Goal: Task Accomplishment & Management: Use online tool/utility

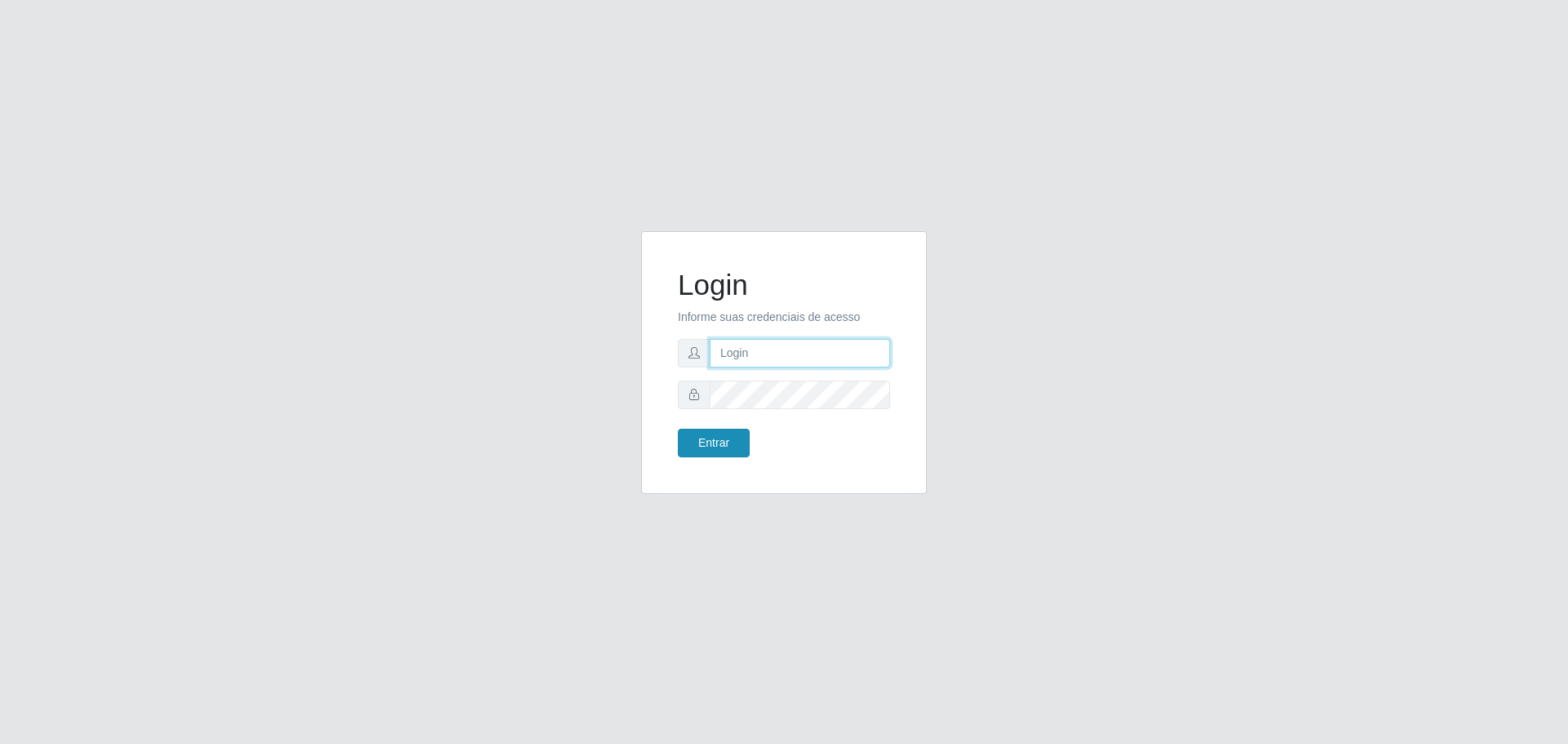
type input "[EMAIL_ADDRESS][DOMAIN_NAME]"
click at [741, 440] on button "Entrar" at bounding box center [713, 442] width 72 height 28
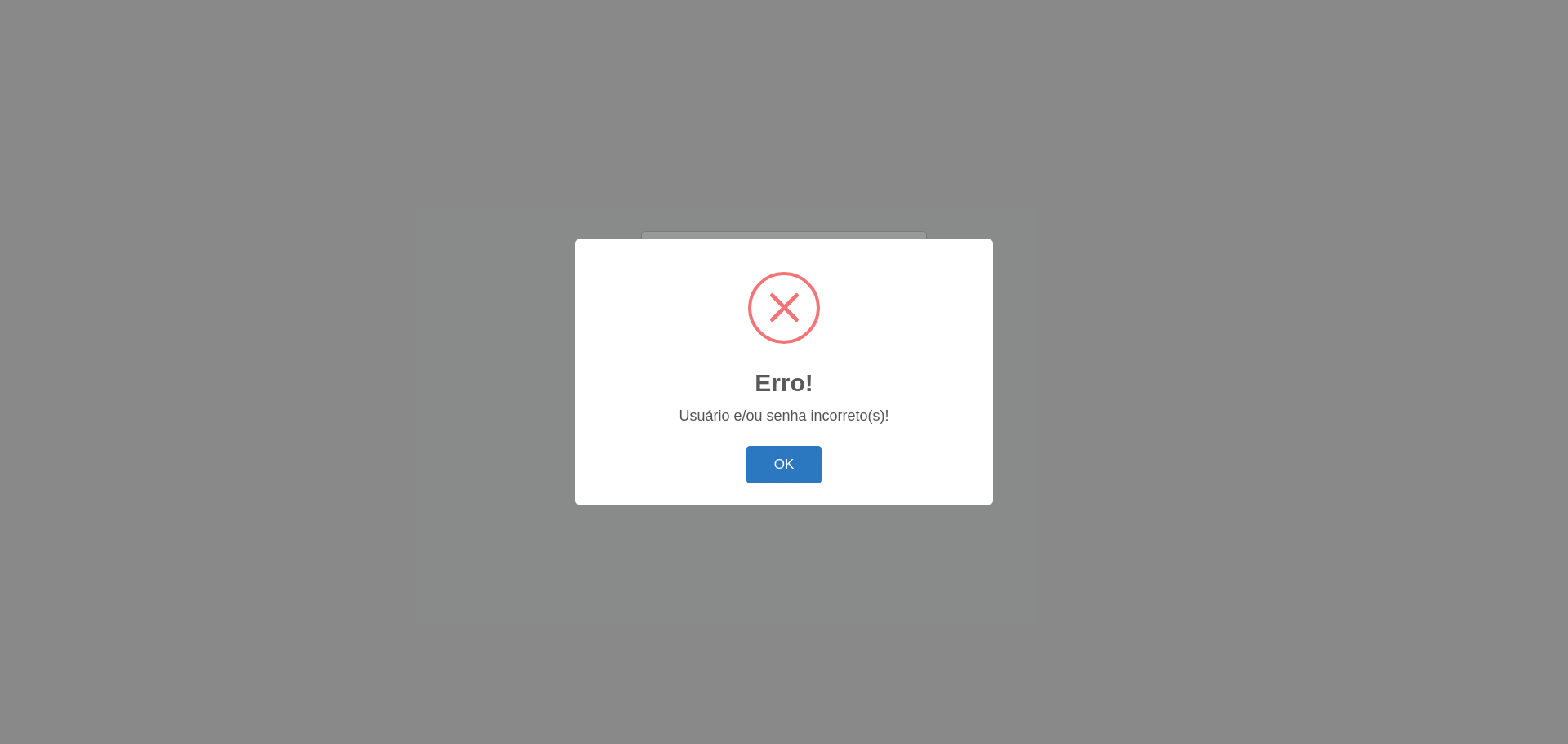
click at [790, 464] on button "OK" at bounding box center [784, 465] width 76 height 39
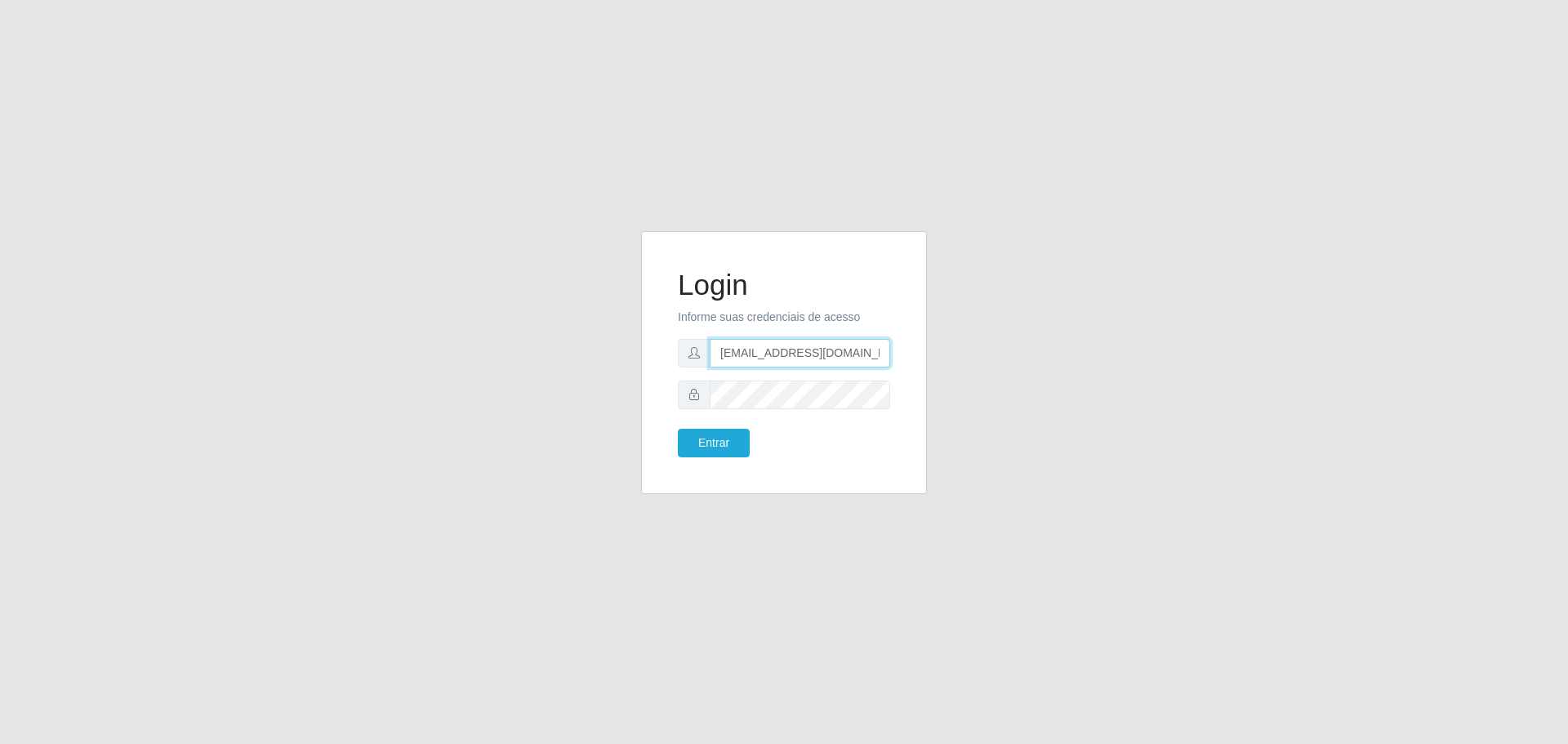
click at [868, 357] on input "[EMAIL_ADDRESS][DOMAIN_NAME]" at bounding box center [800, 353] width 181 height 28
click at [700, 443] on button "Entrar" at bounding box center [713, 442] width 72 height 28
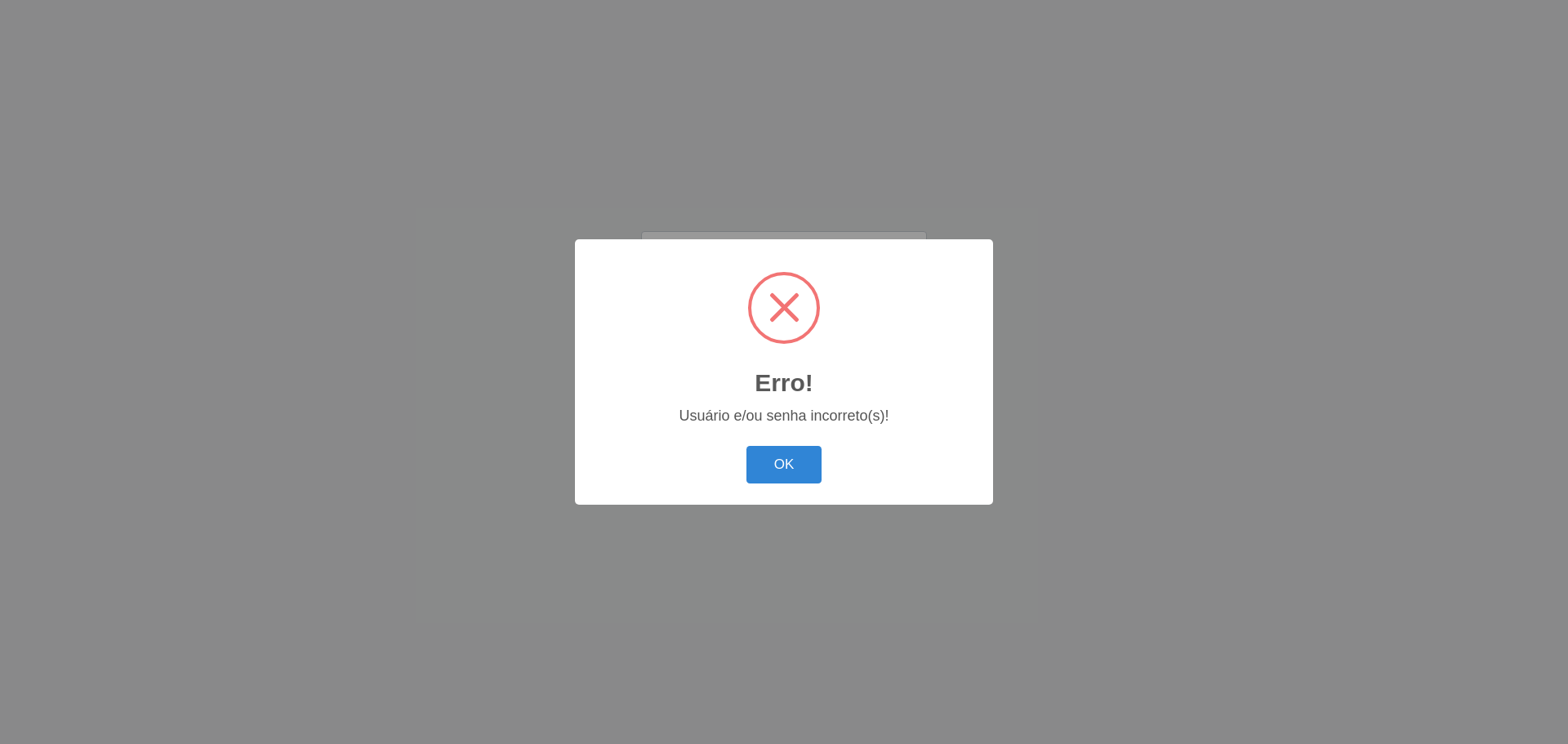
click at [701, 435] on div "Erro! × Usuário e/ou senha incorreto(s)! OK Cancel" at bounding box center [784, 372] width 418 height 264
click at [800, 461] on button "OK" at bounding box center [784, 465] width 76 height 39
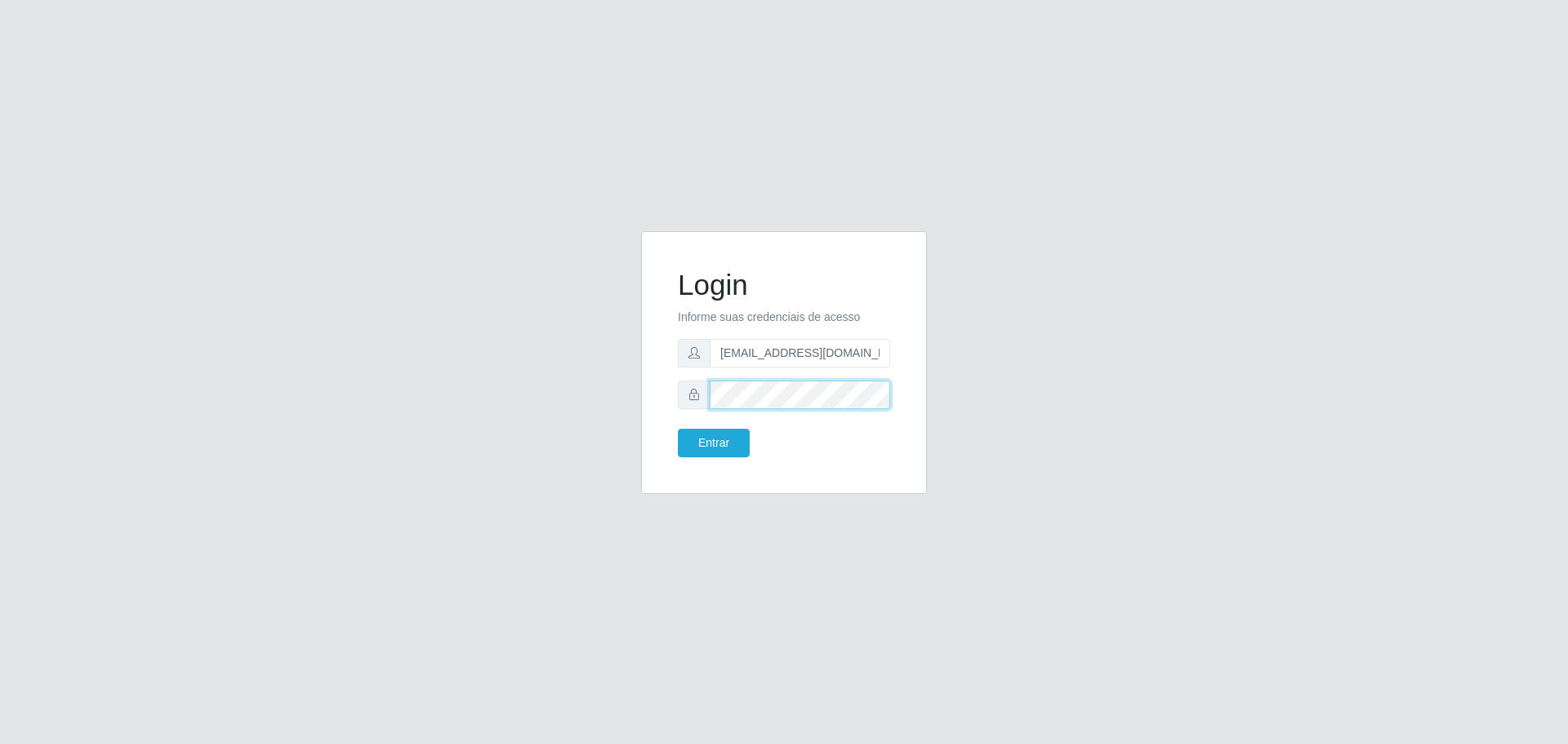
click at [678, 428] on button "Entrar" at bounding box center [713, 442] width 72 height 28
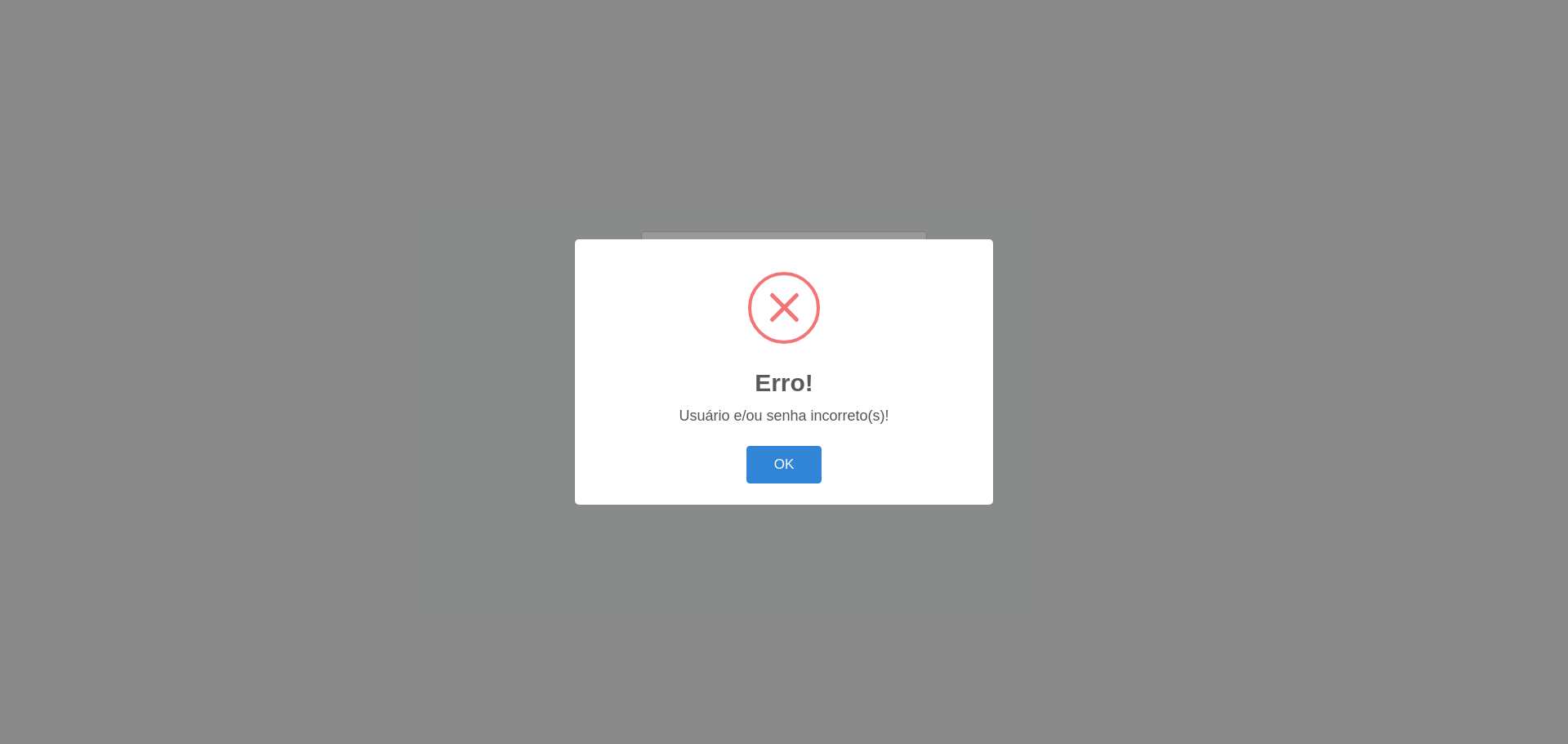
drag, startPoint x: 793, startPoint y: 458, endPoint x: 794, endPoint y: 448, distance: 10.0
click at [793, 457] on button "OK" at bounding box center [784, 465] width 76 height 39
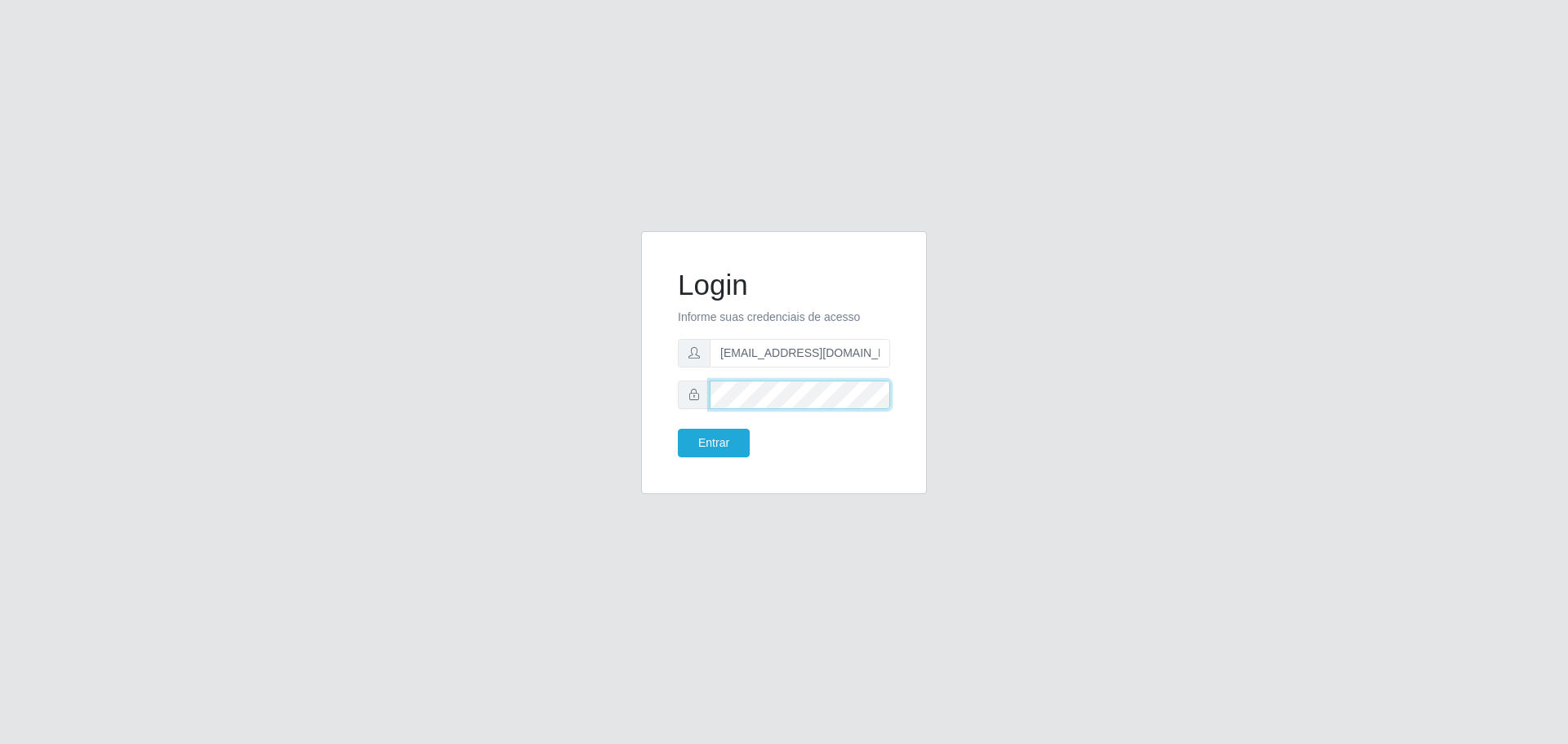
click at [678, 428] on button "Entrar" at bounding box center [713, 442] width 72 height 28
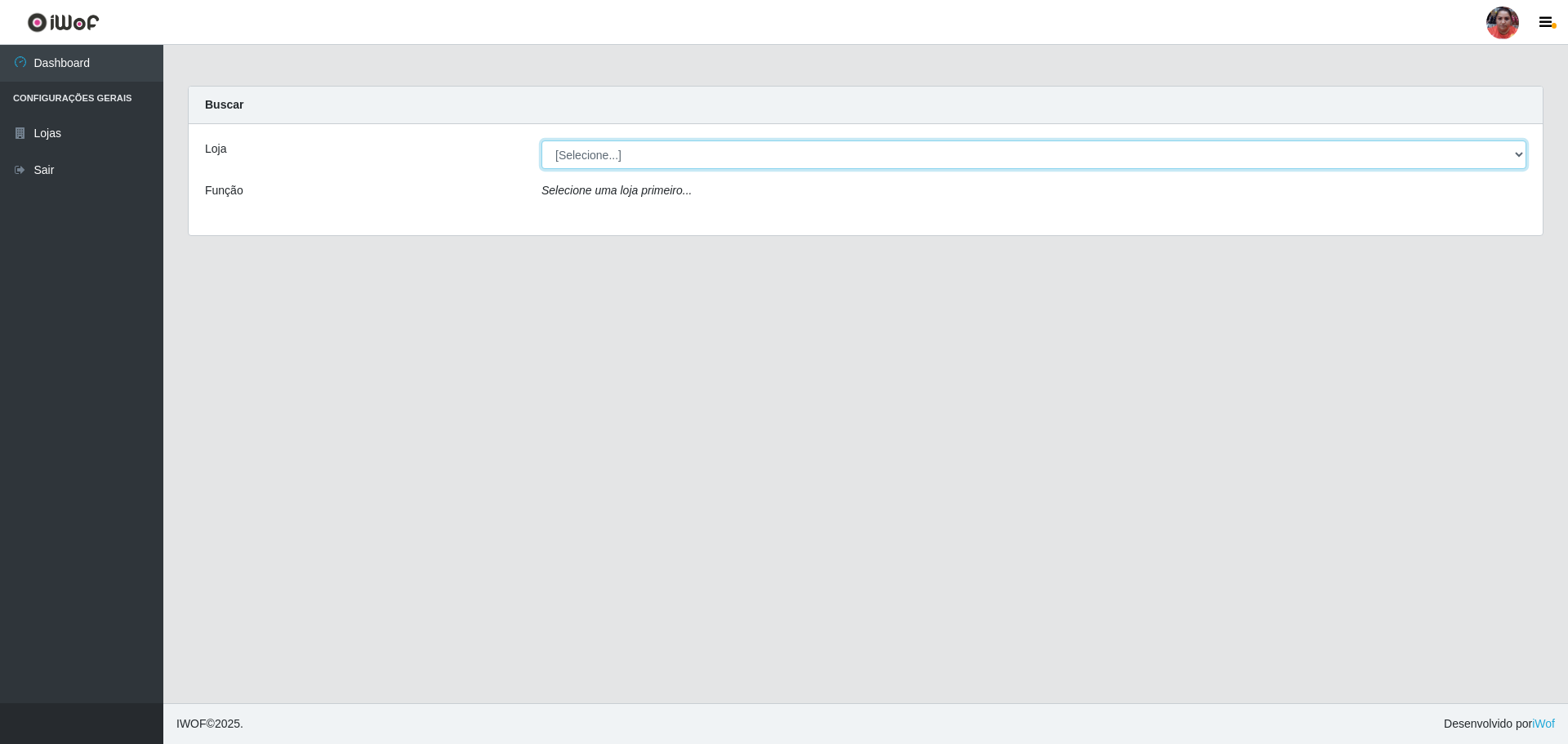
click at [1395, 149] on select "[Selecione...] Mar Vermelho - Loja 05" at bounding box center [1033, 154] width 985 height 28
select select "252"
click at [541, 140] on select "[Selecione...] Mar Vermelho - Loja 05" at bounding box center [1033, 154] width 985 height 28
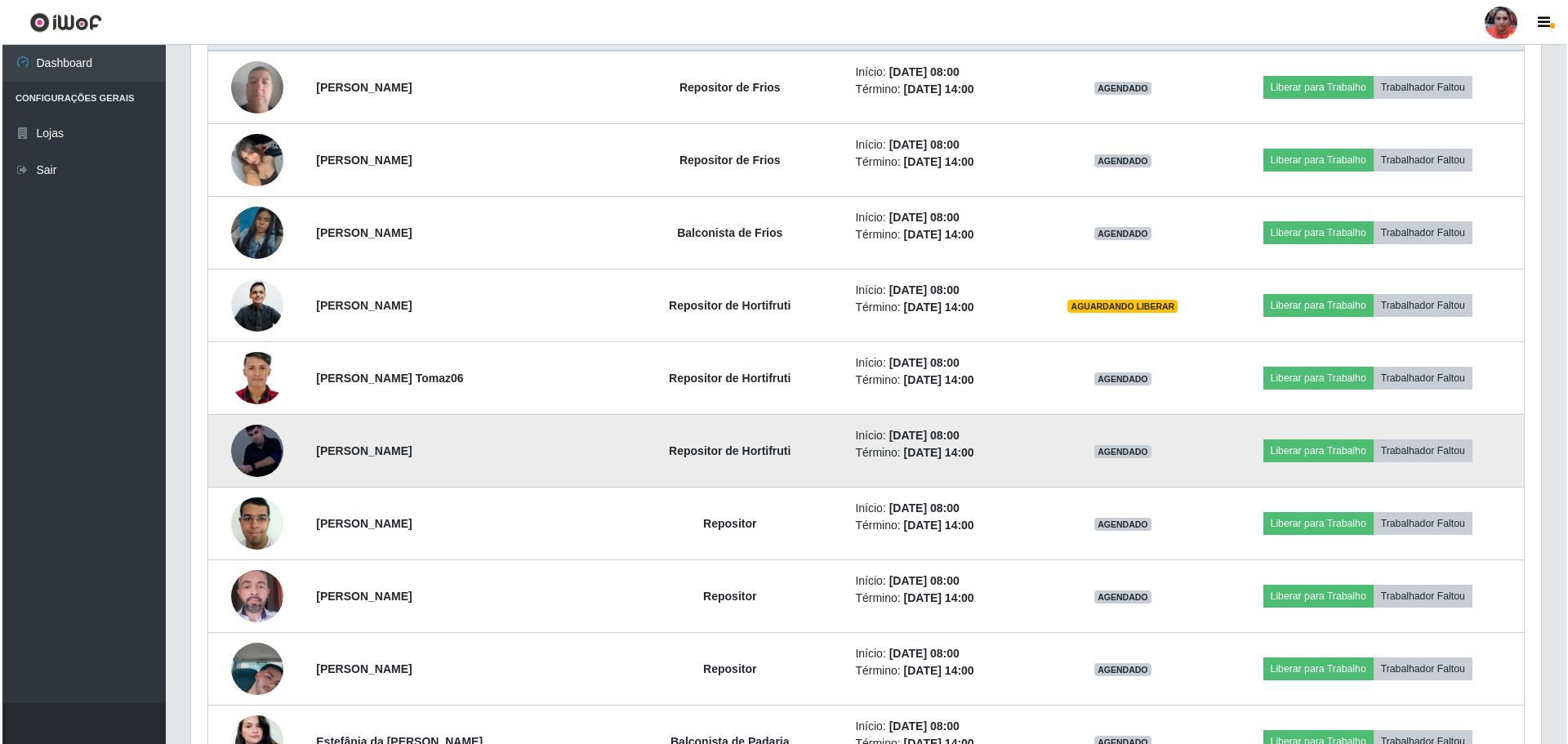
scroll to position [816, 0]
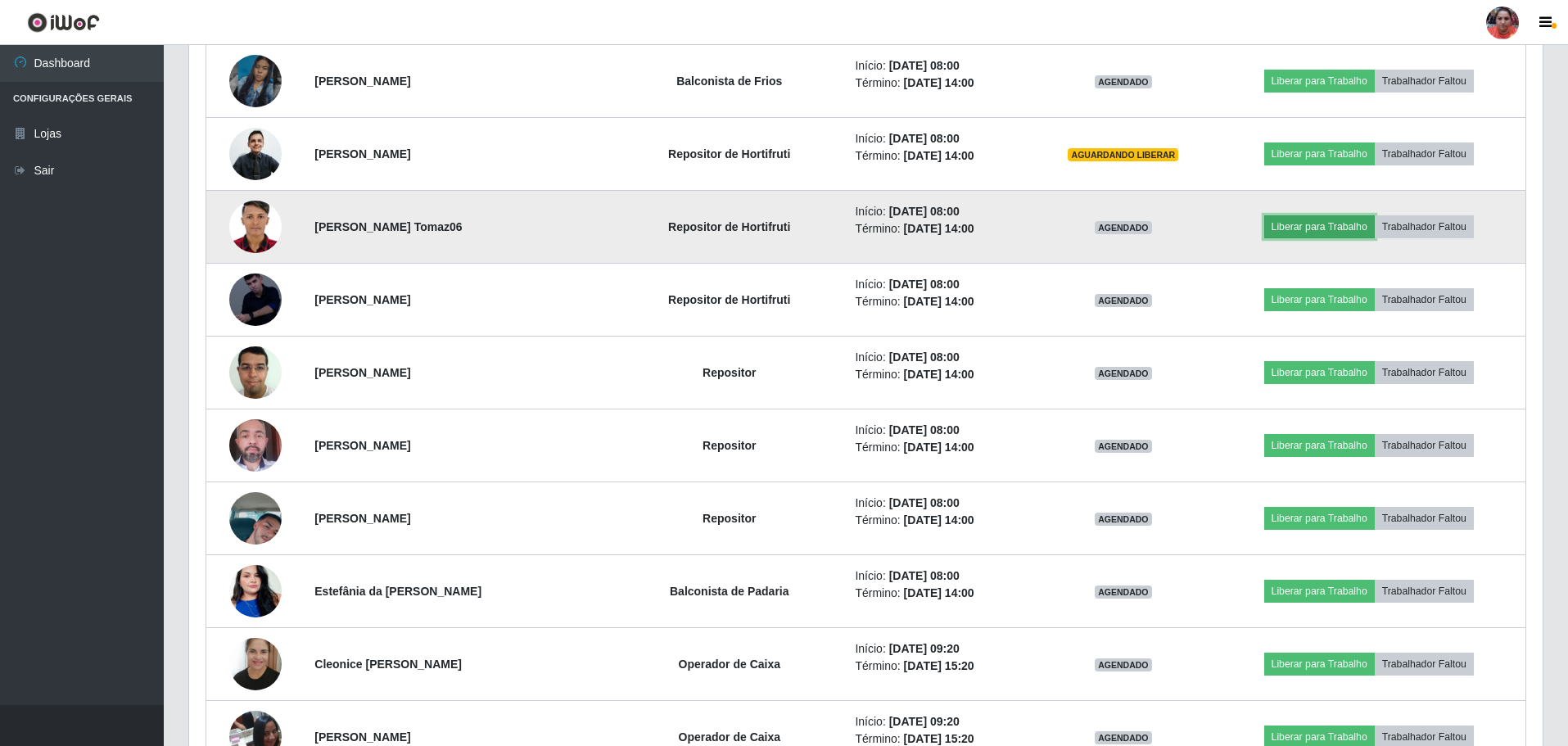
click at [1315, 227] on button "Liberar para Trabalho" at bounding box center [1320, 226] width 110 height 23
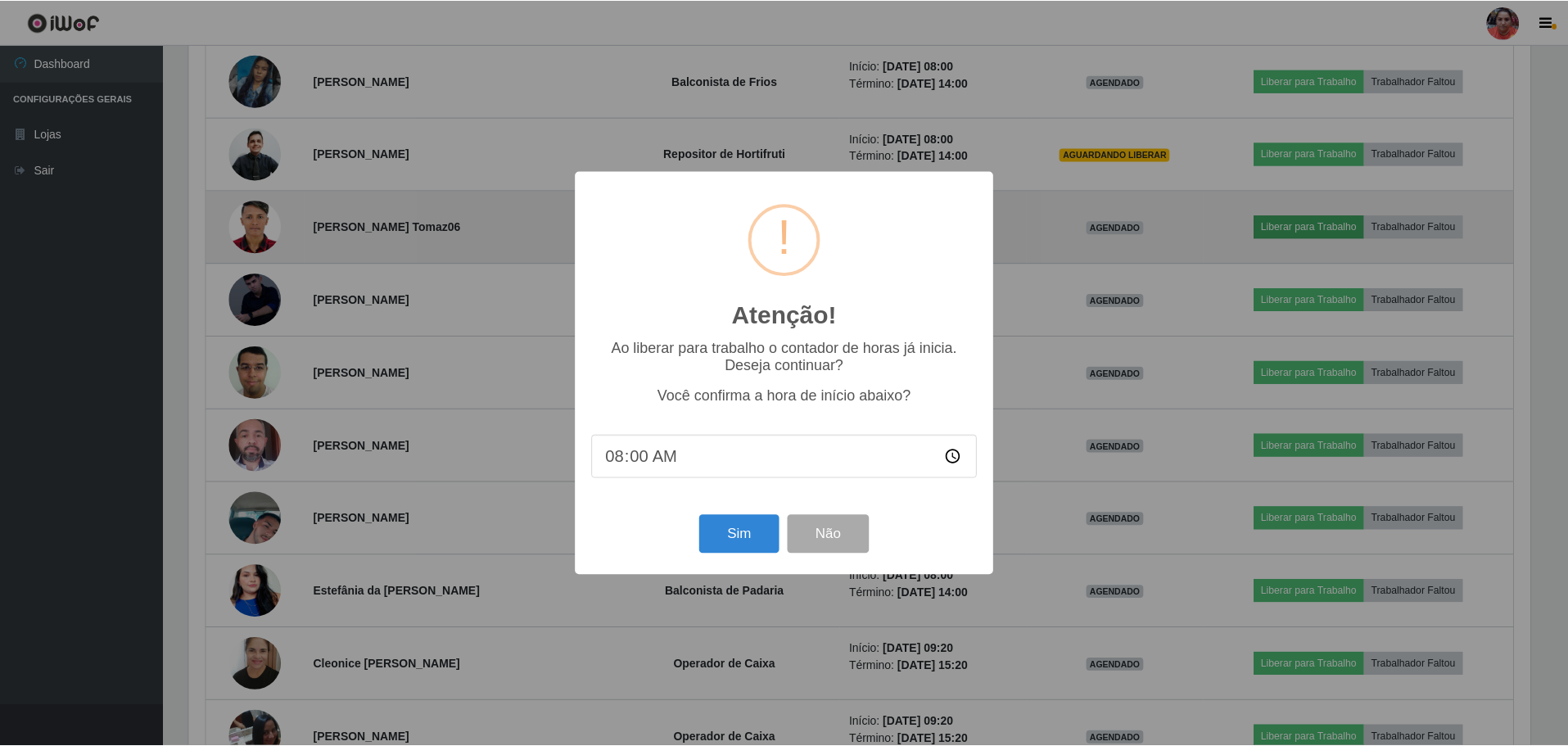
scroll to position [340, 1345]
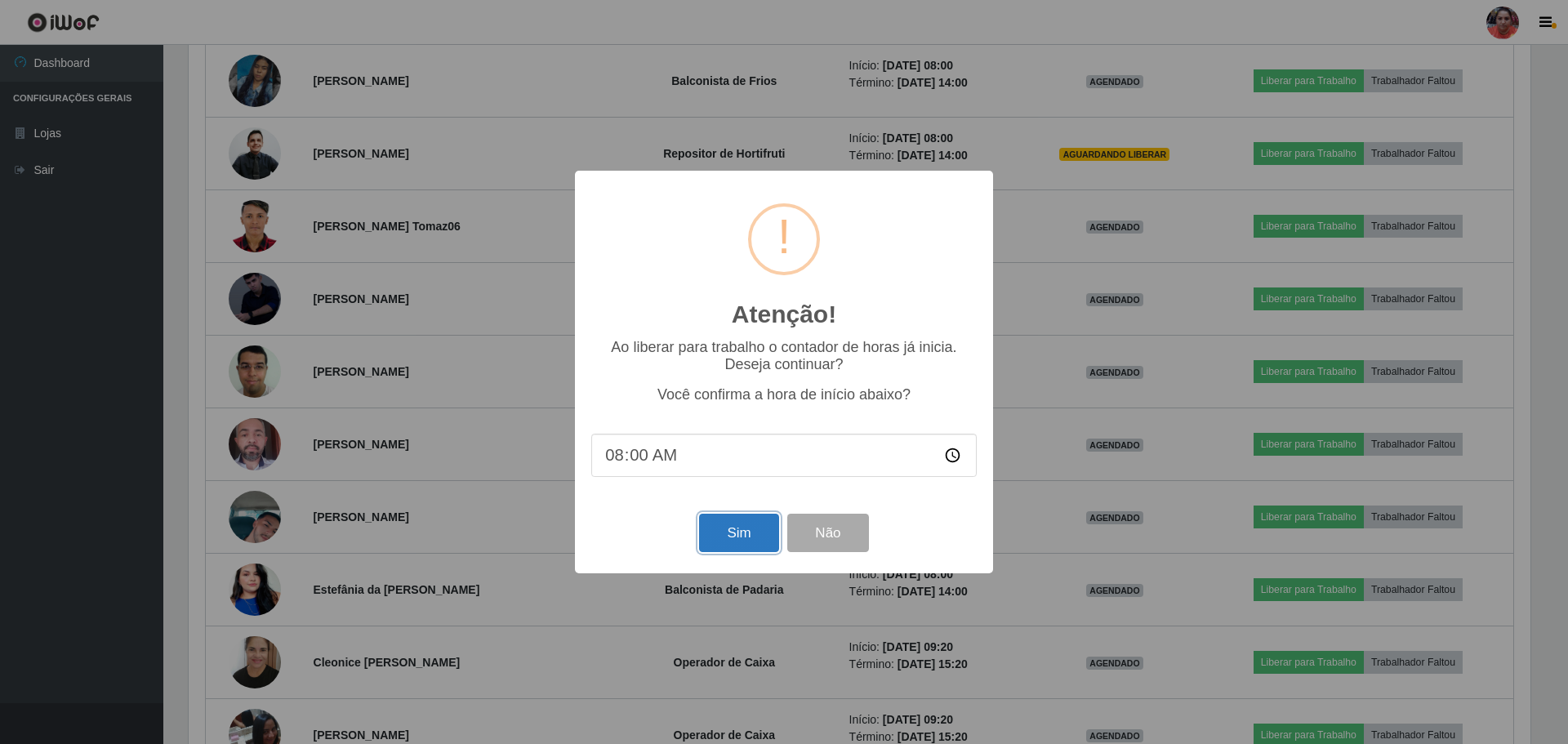
click at [752, 527] on button "Sim" at bounding box center [738, 533] width 79 height 39
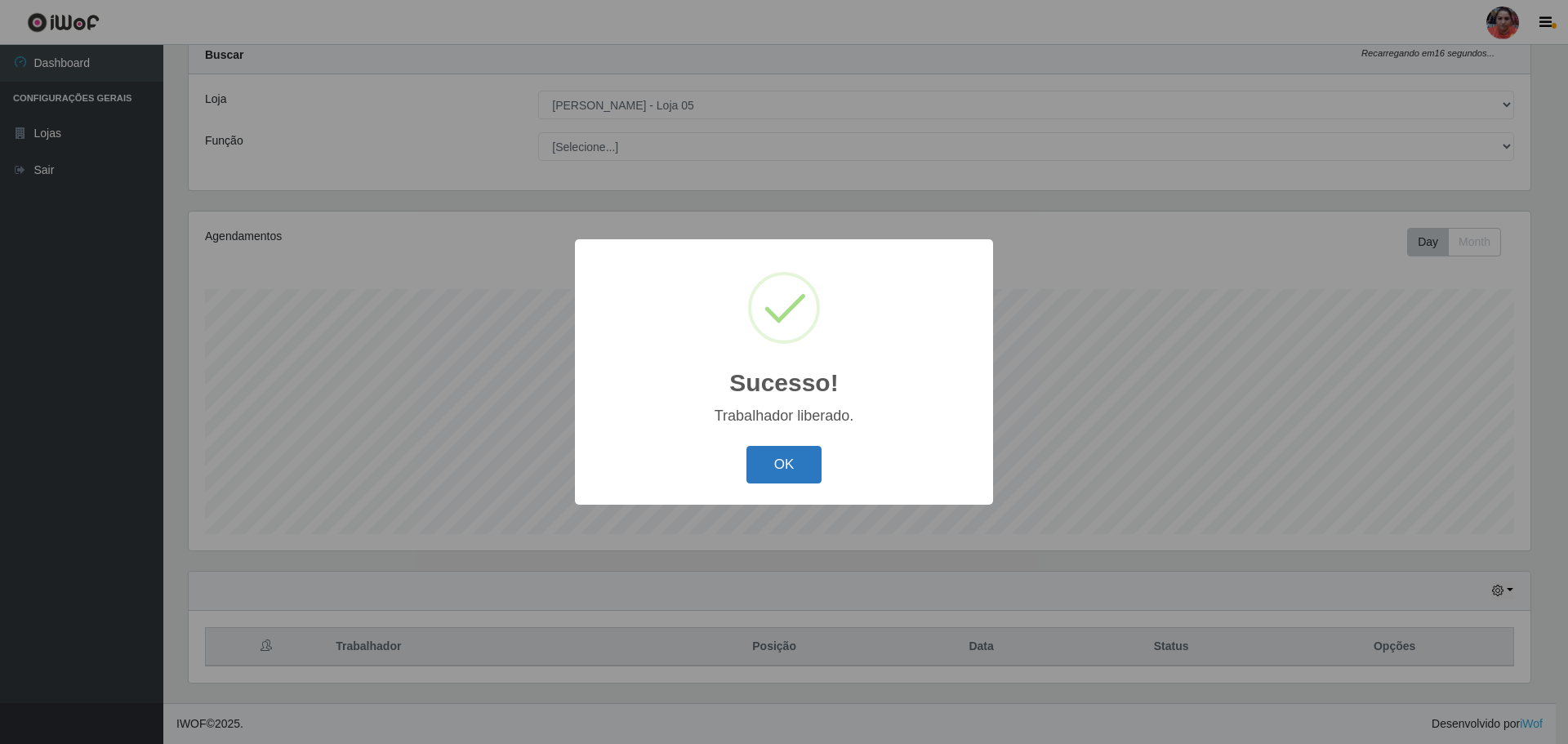
click at [792, 462] on button "OK" at bounding box center [784, 465] width 76 height 39
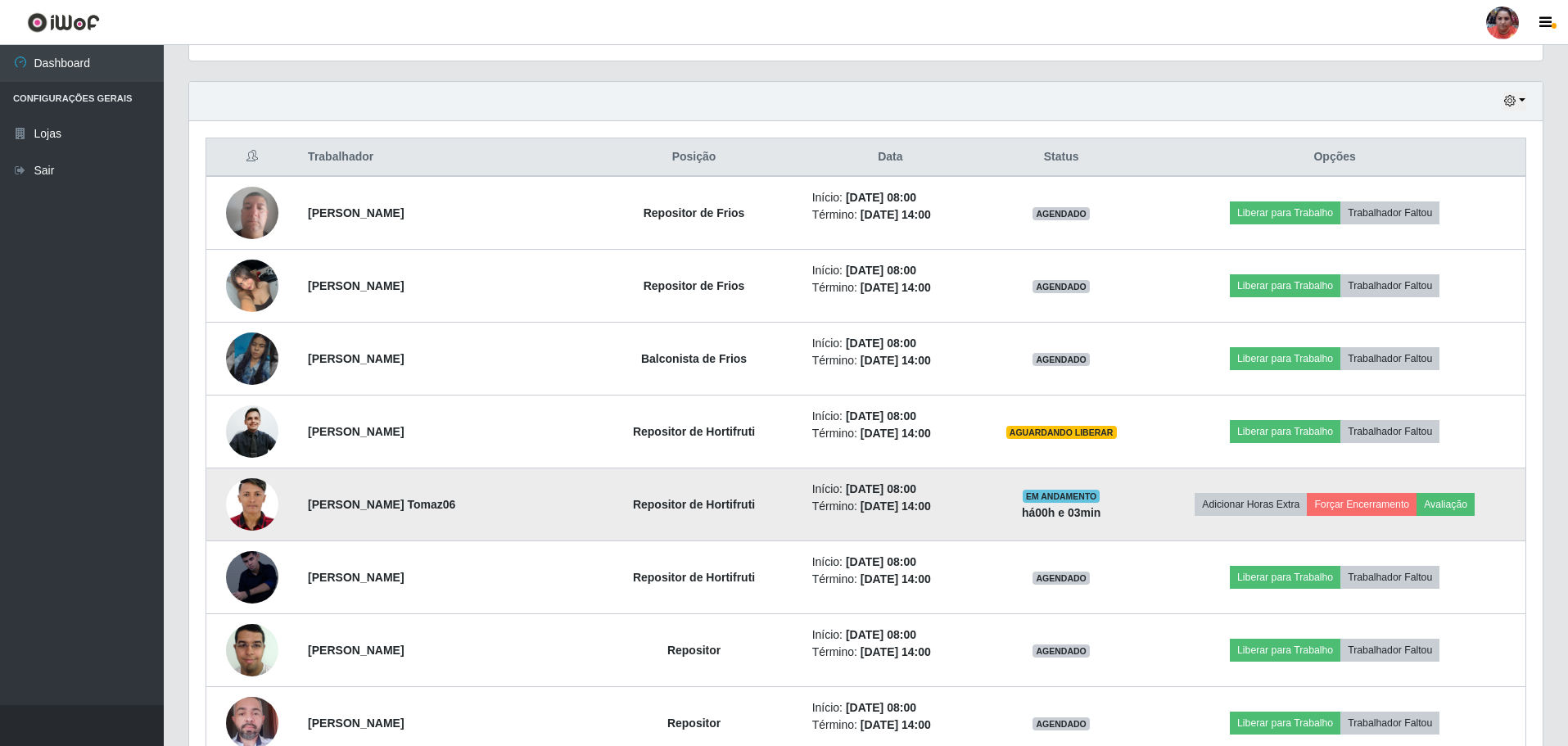
scroll to position [706, 0]
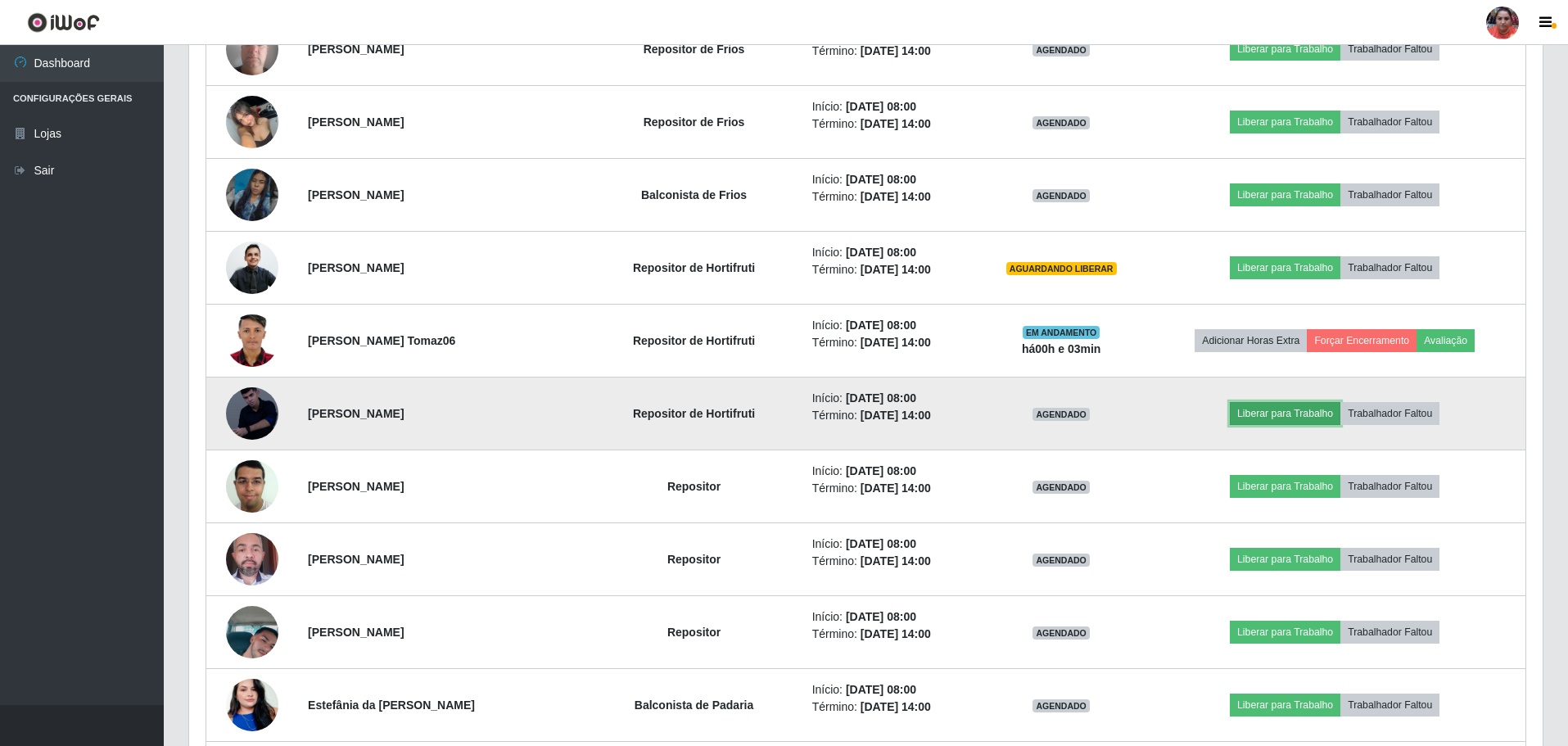
click at [1266, 414] on button "Liberar para Trabalho" at bounding box center [1285, 413] width 110 height 23
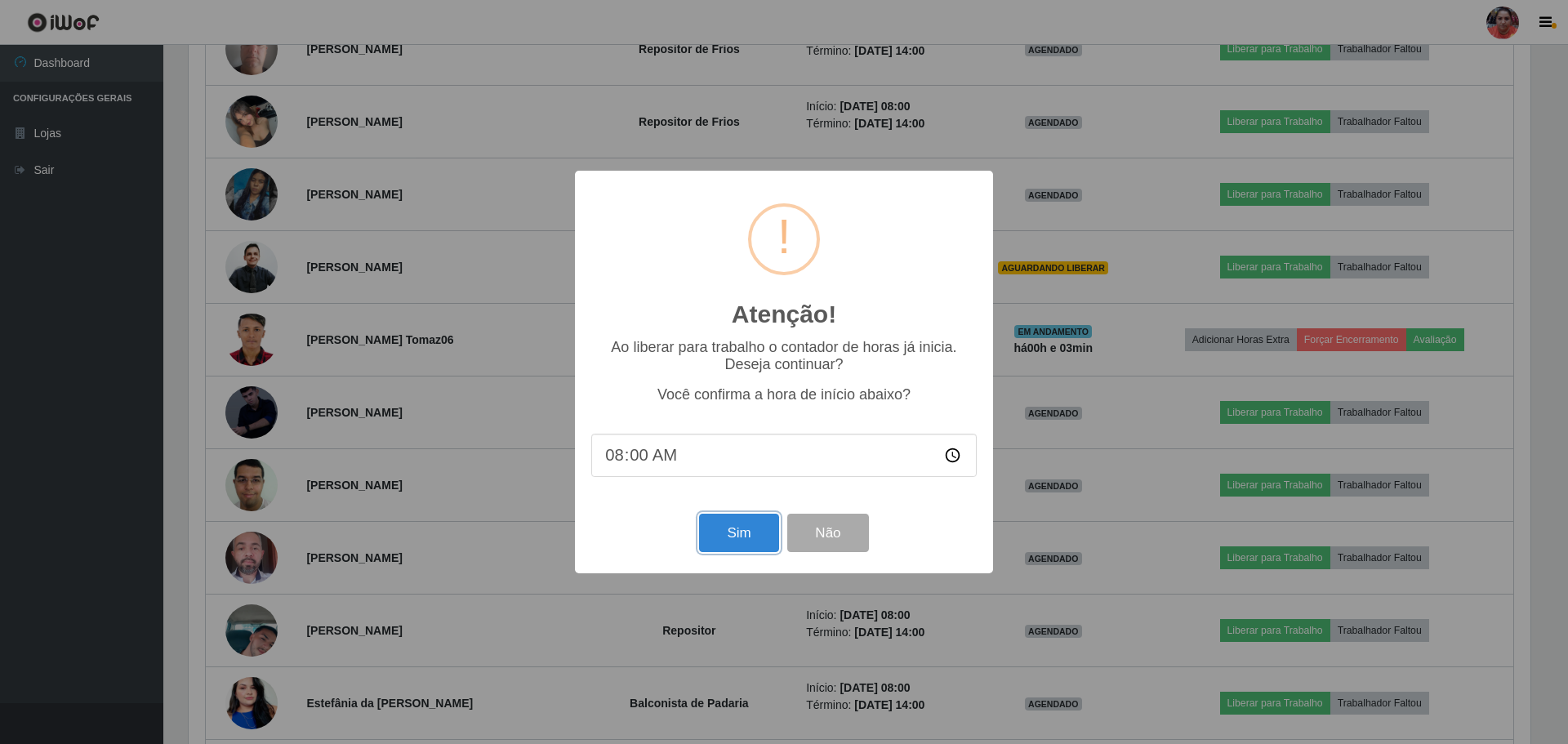
click at [729, 537] on button "Sim" at bounding box center [738, 533] width 79 height 39
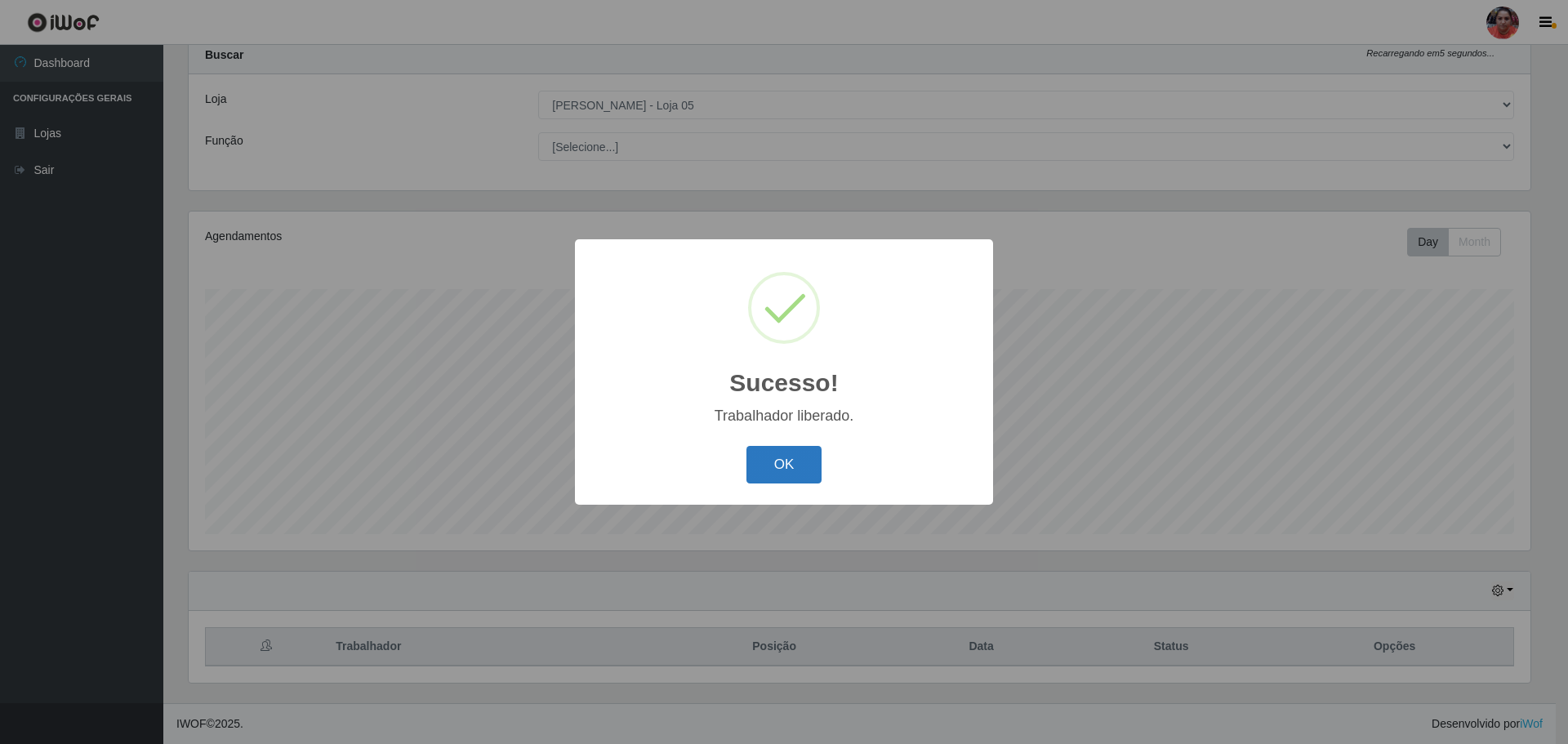
click at [784, 457] on button "OK" at bounding box center [784, 465] width 76 height 39
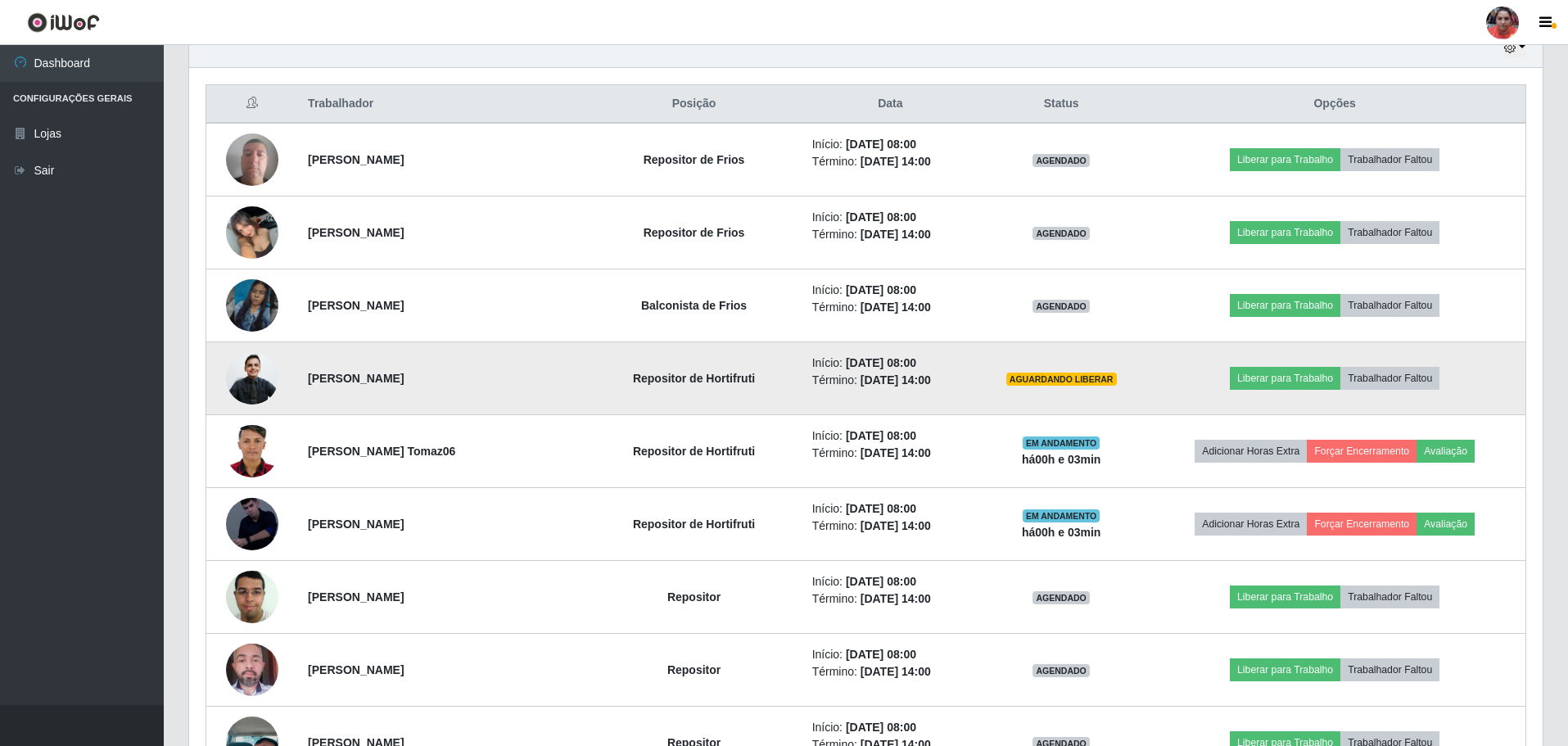
scroll to position [624, 0]
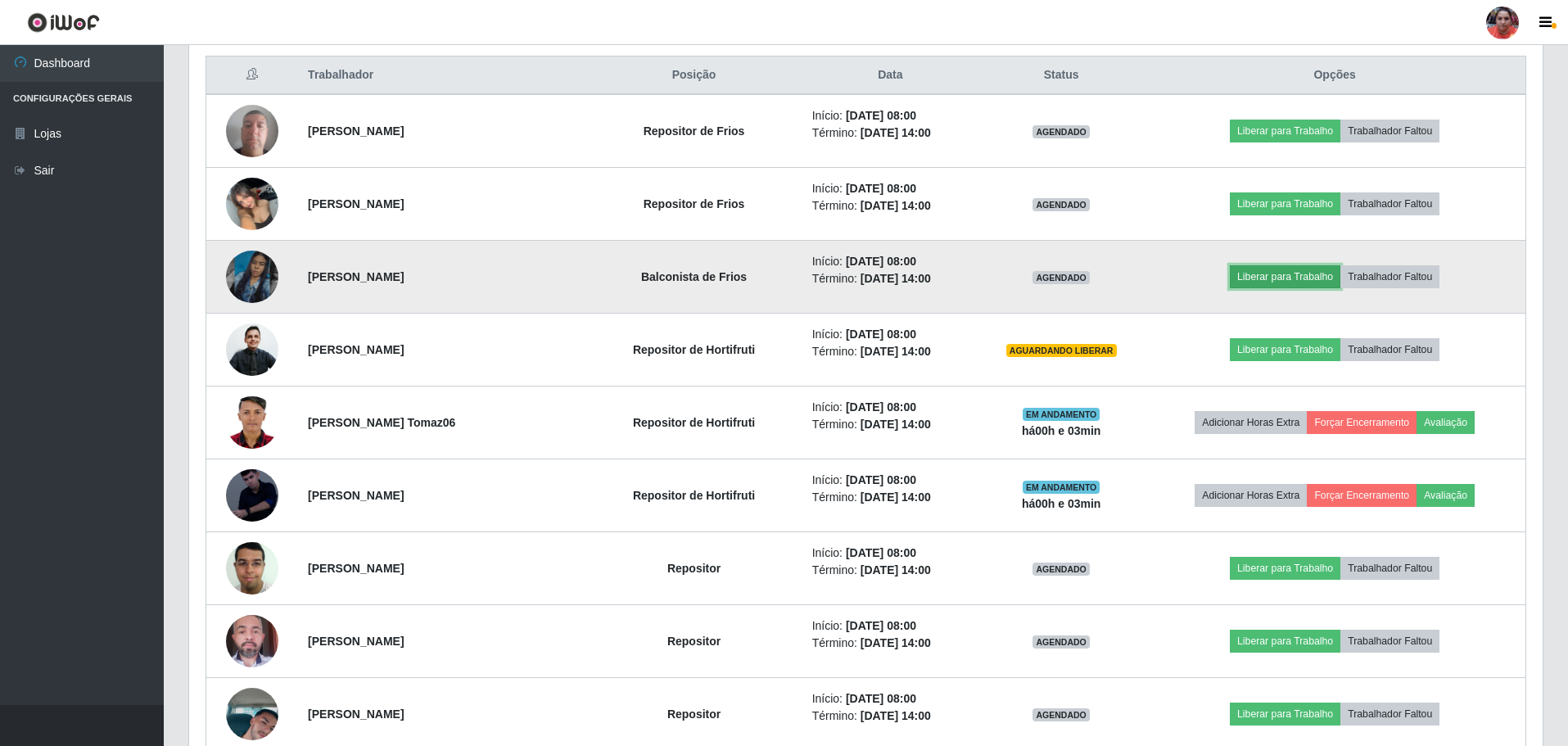
click at [1262, 280] on button "Liberar para Trabalho" at bounding box center [1285, 276] width 110 height 23
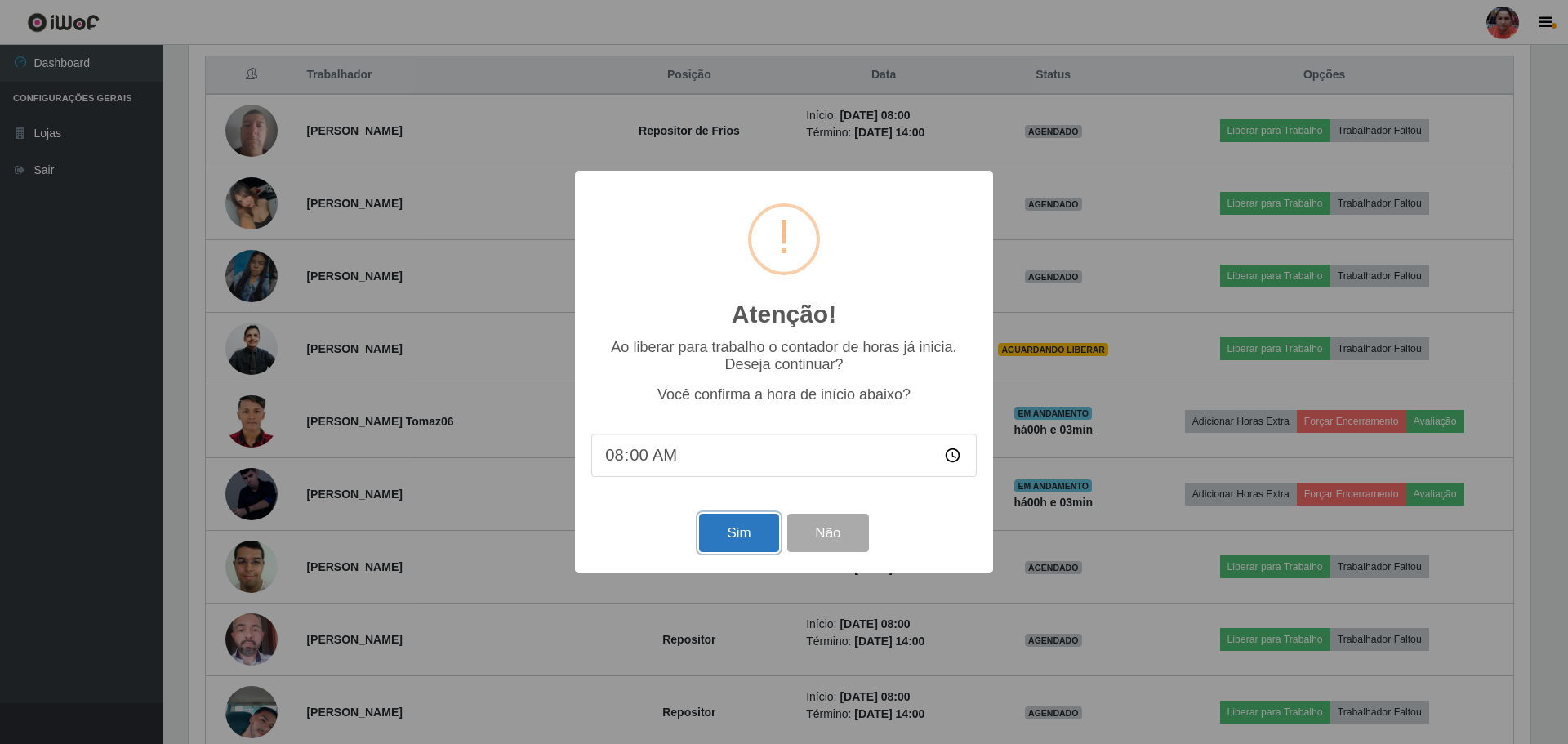
click at [711, 530] on button "Sim" at bounding box center [738, 533] width 79 height 39
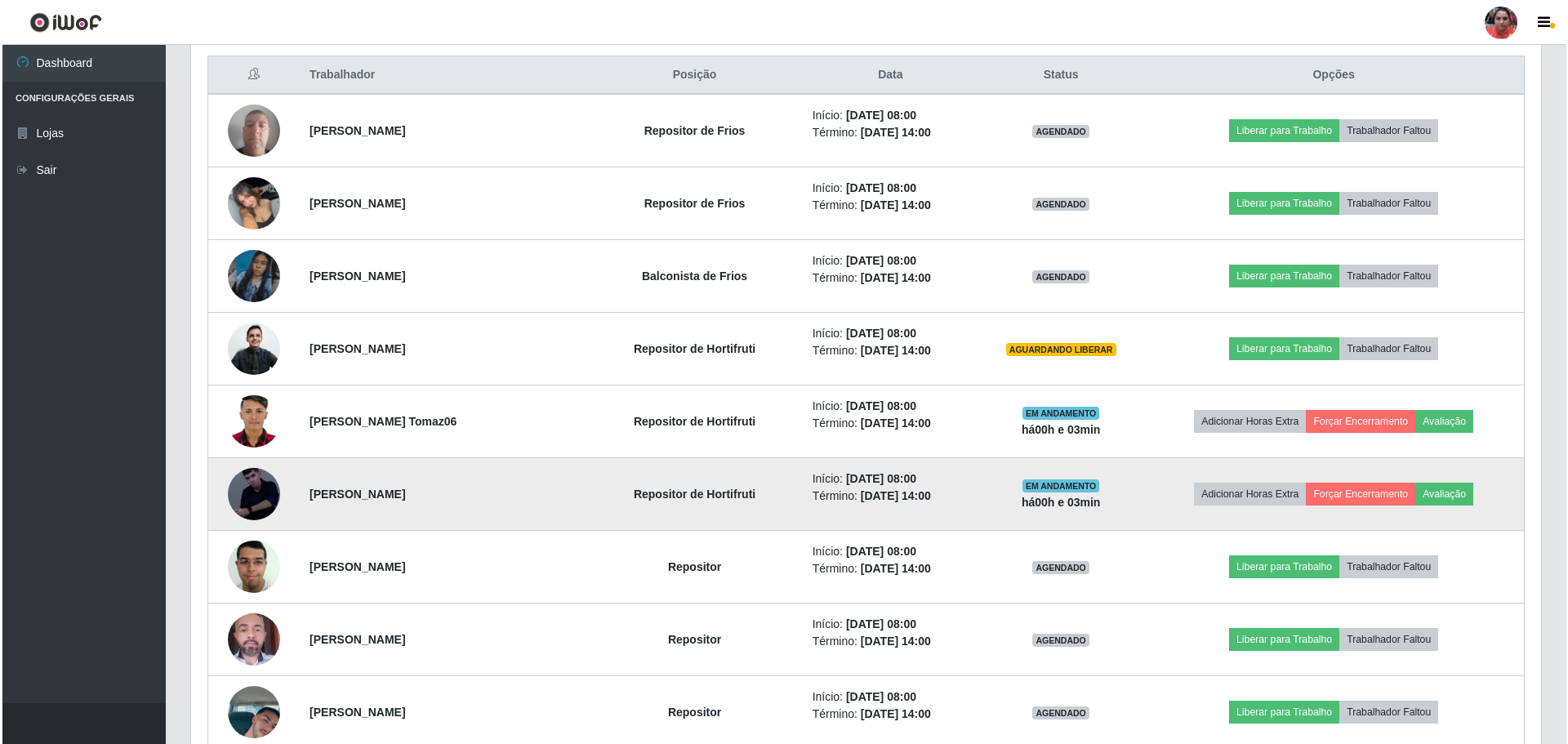
scroll to position [0, 0]
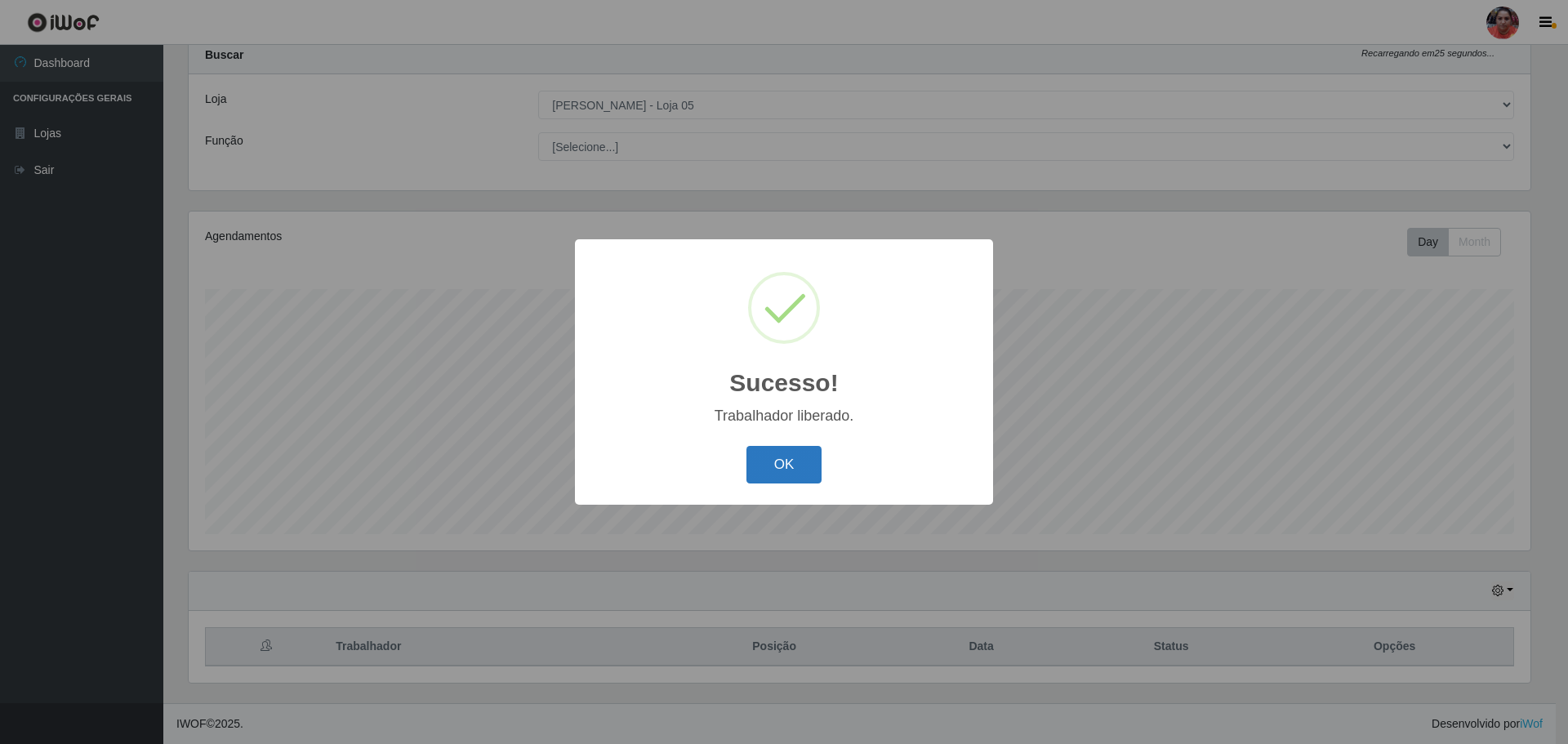
click at [761, 470] on button "OK" at bounding box center [784, 465] width 76 height 39
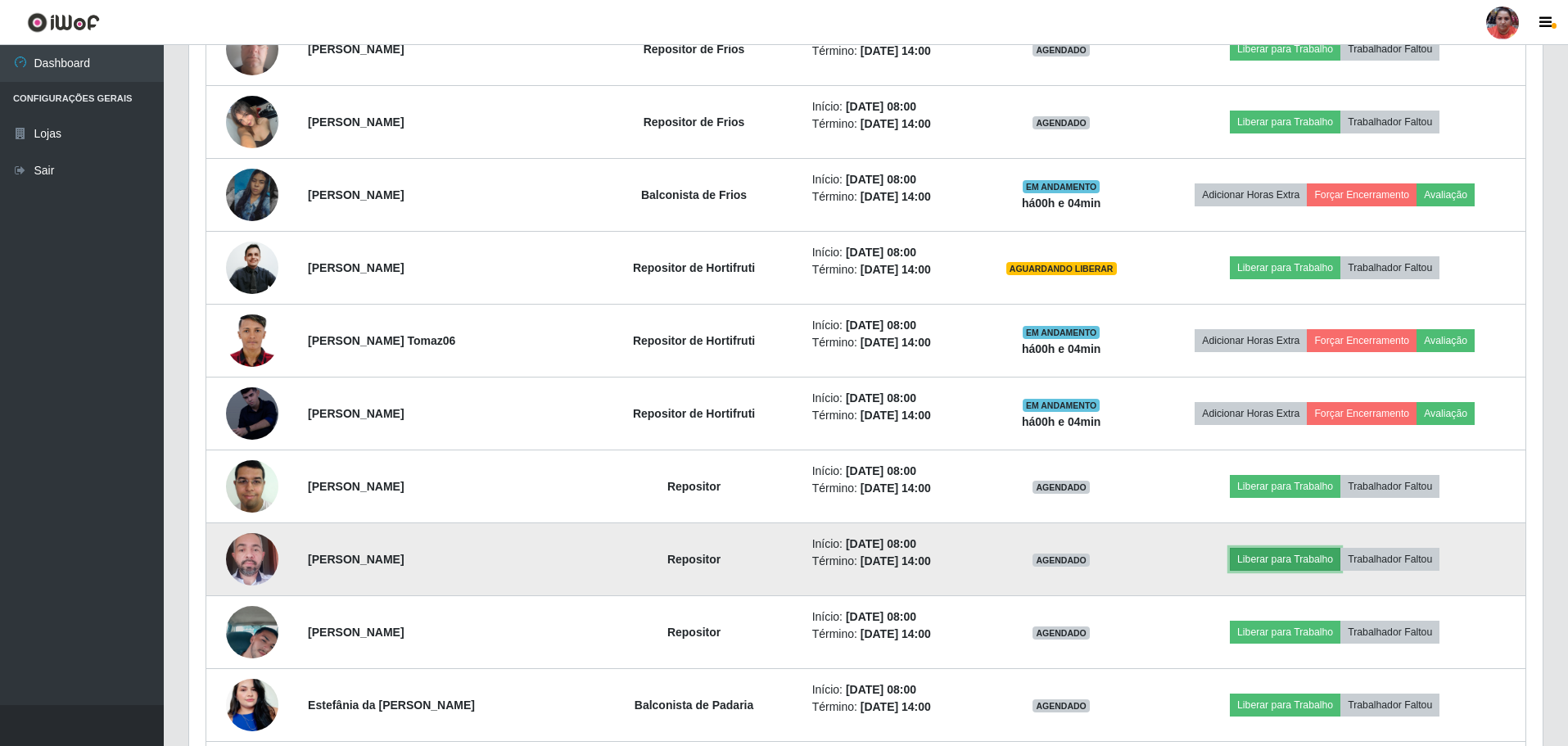
click at [1276, 568] on button "Liberar para Trabalho" at bounding box center [1285, 559] width 110 height 23
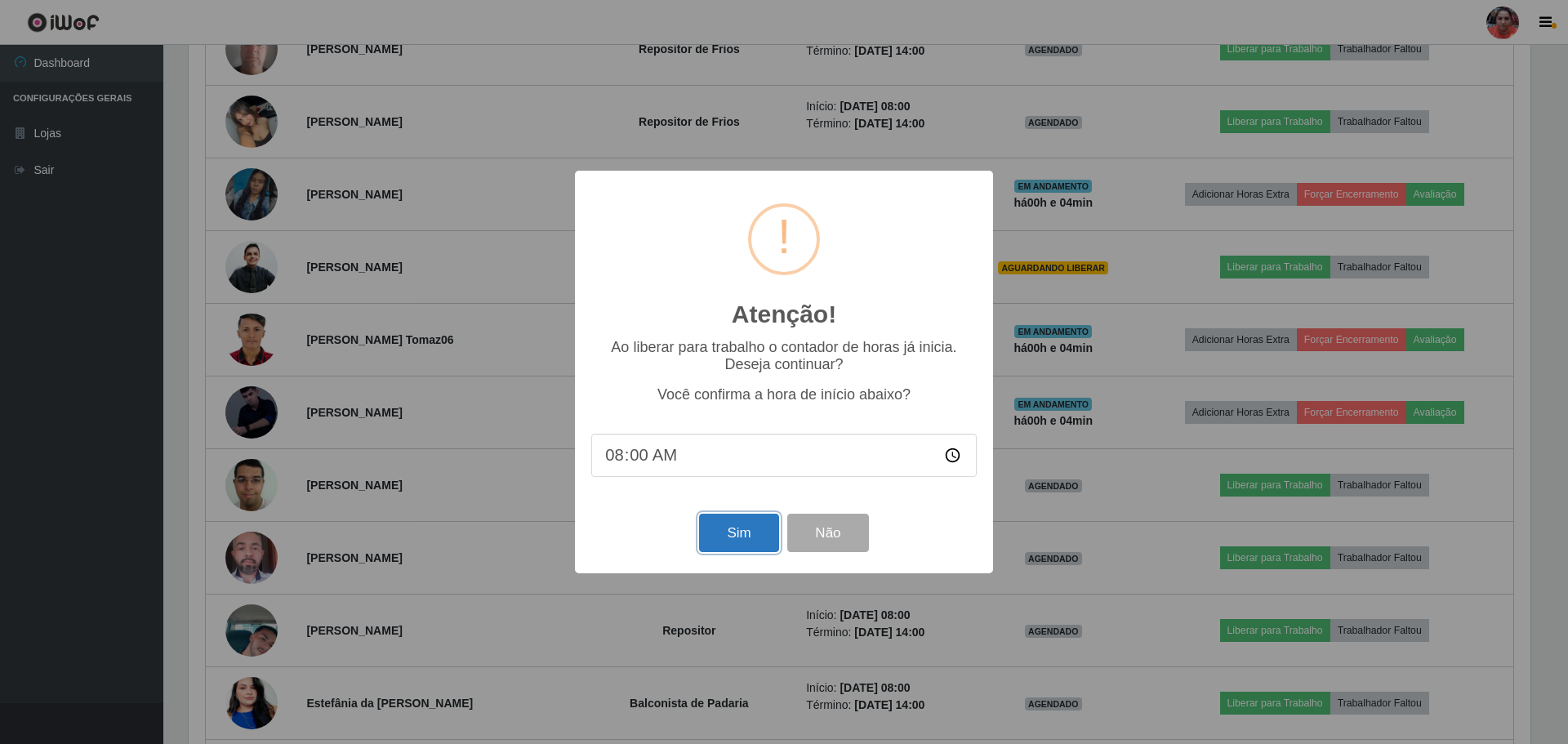
click at [745, 535] on button "Sim" at bounding box center [738, 533] width 79 height 39
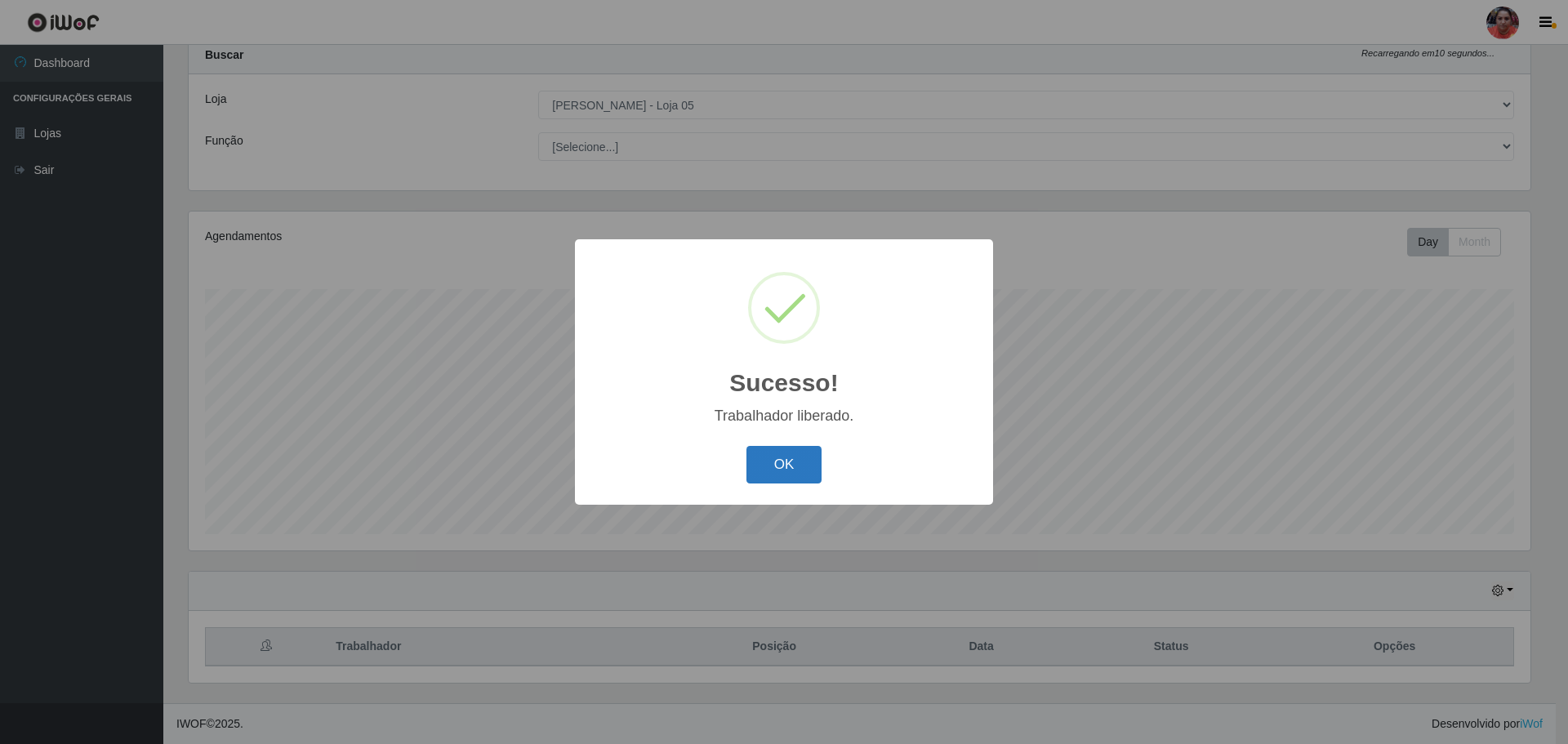
click at [776, 469] on button "OK" at bounding box center [784, 465] width 76 height 39
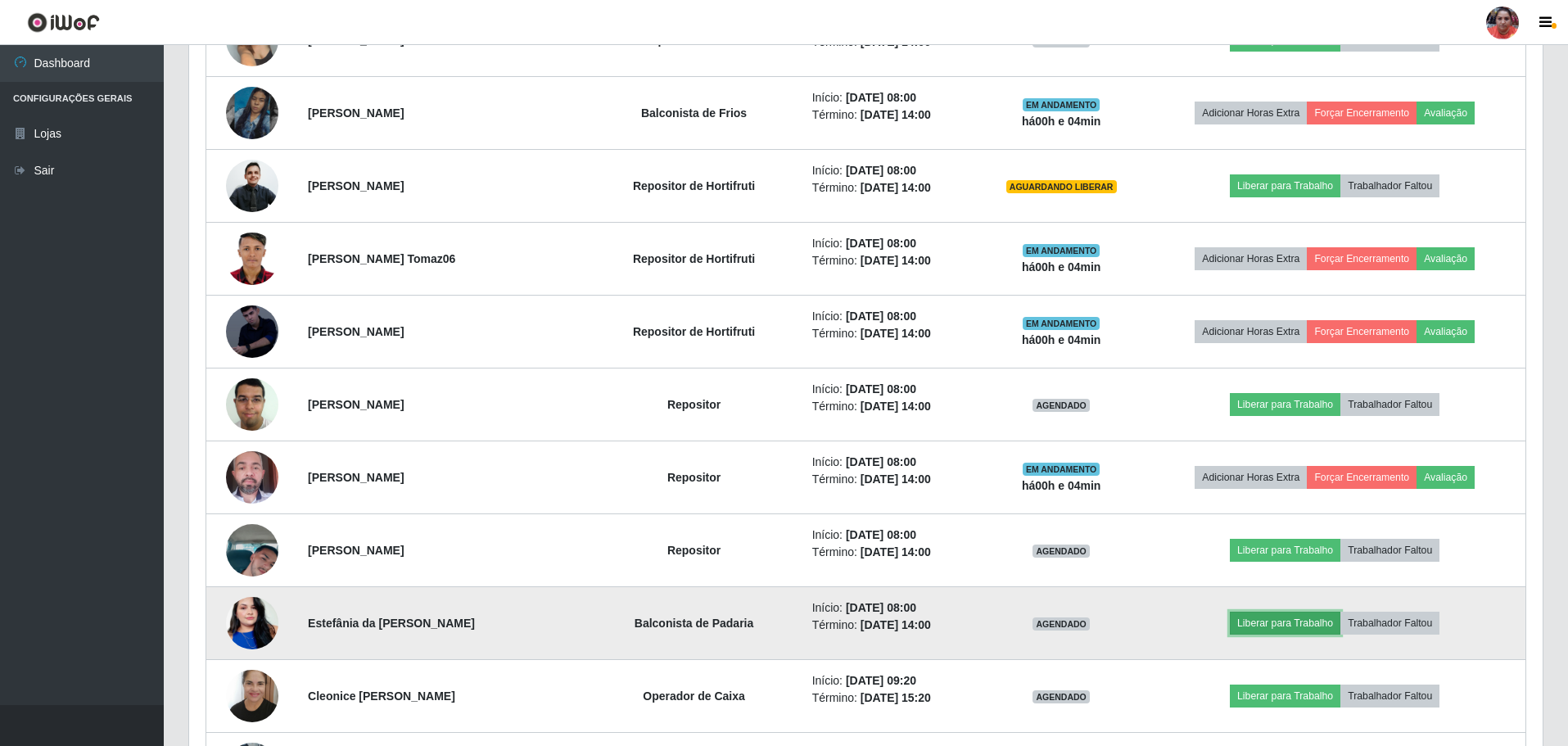
click at [1292, 621] on button "Liberar para Trabalho" at bounding box center [1285, 623] width 110 height 23
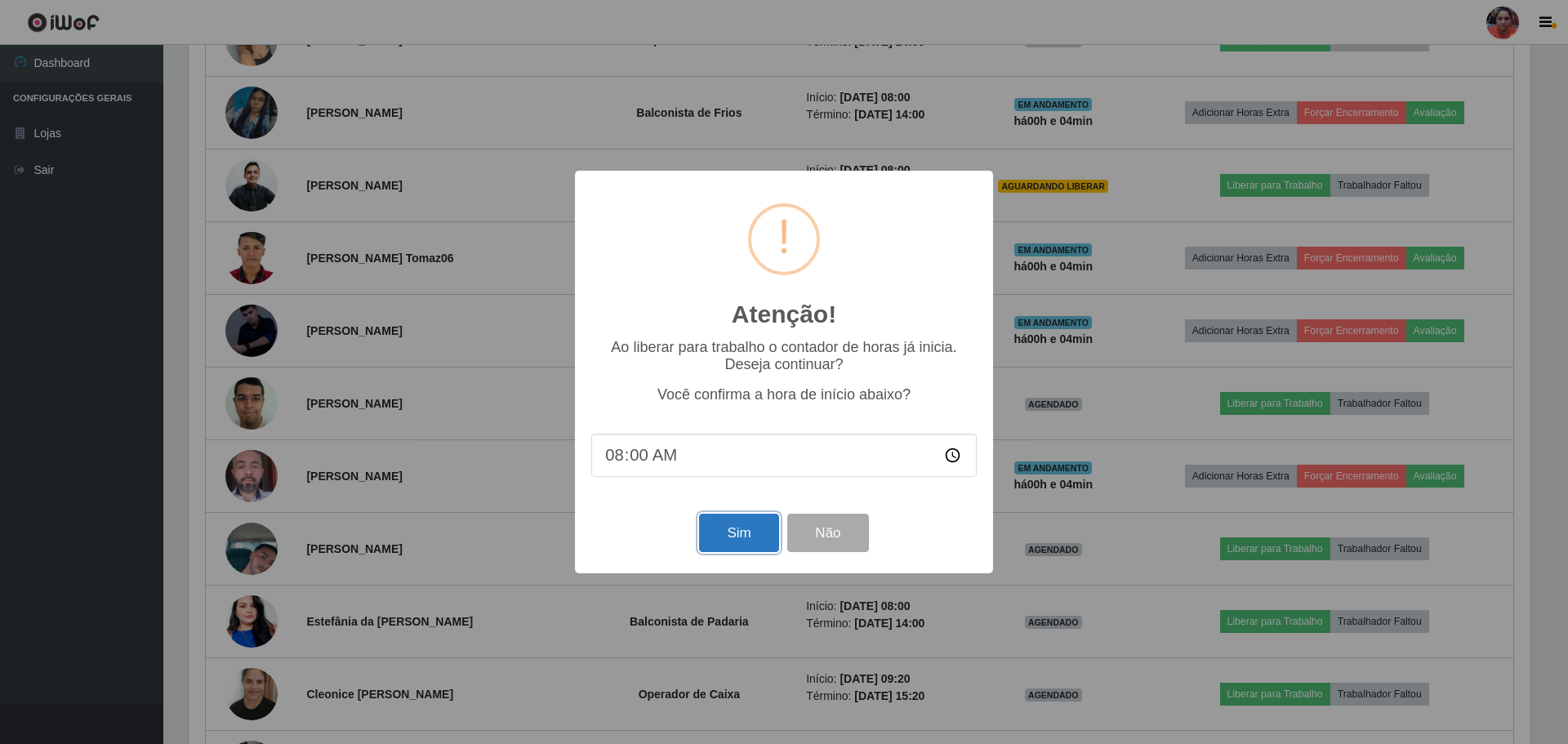
click at [752, 528] on button "Sim" at bounding box center [738, 533] width 79 height 39
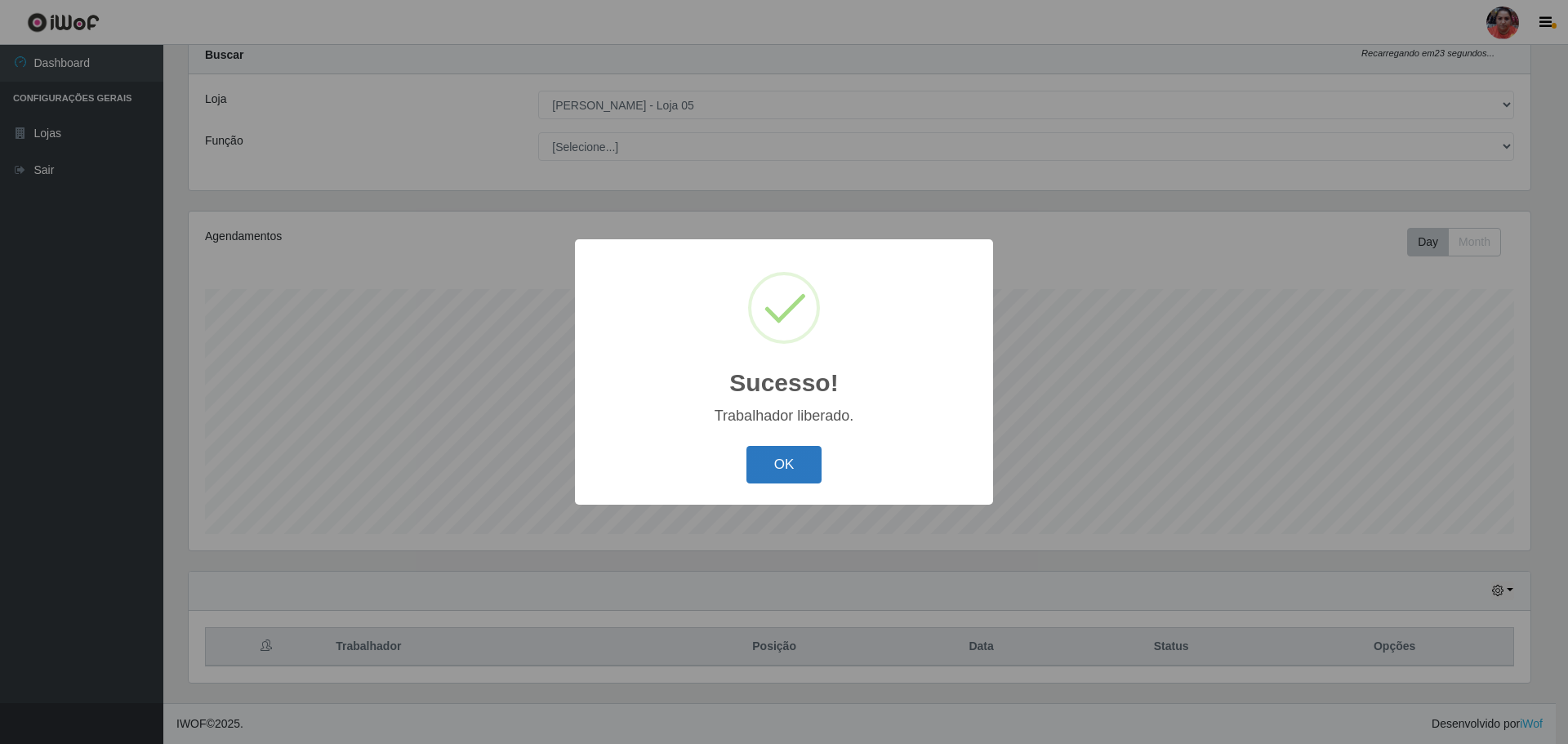
click at [766, 466] on button "OK" at bounding box center [784, 465] width 76 height 39
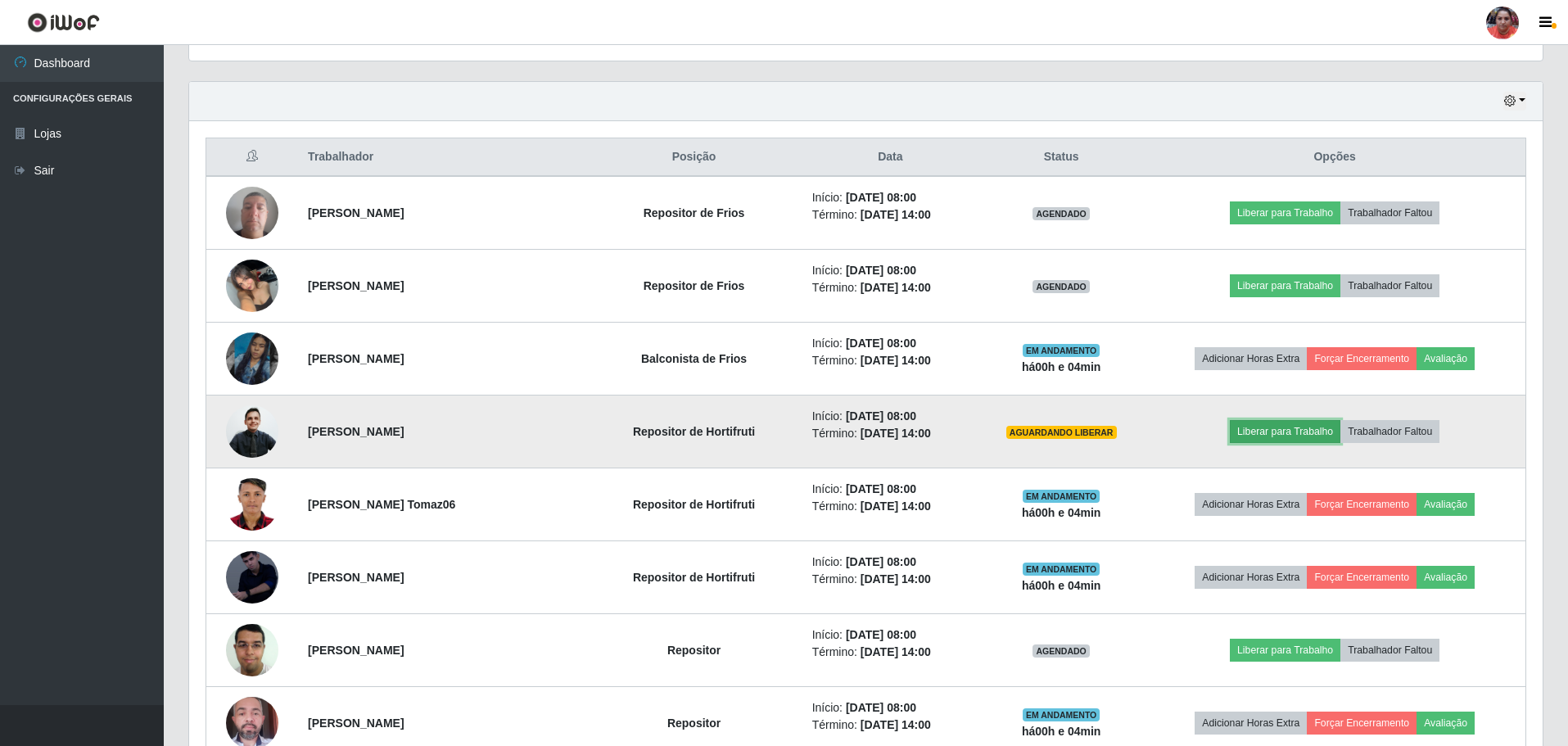
click at [1249, 436] on button "Liberar para Trabalho" at bounding box center [1285, 431] width 110 height 23
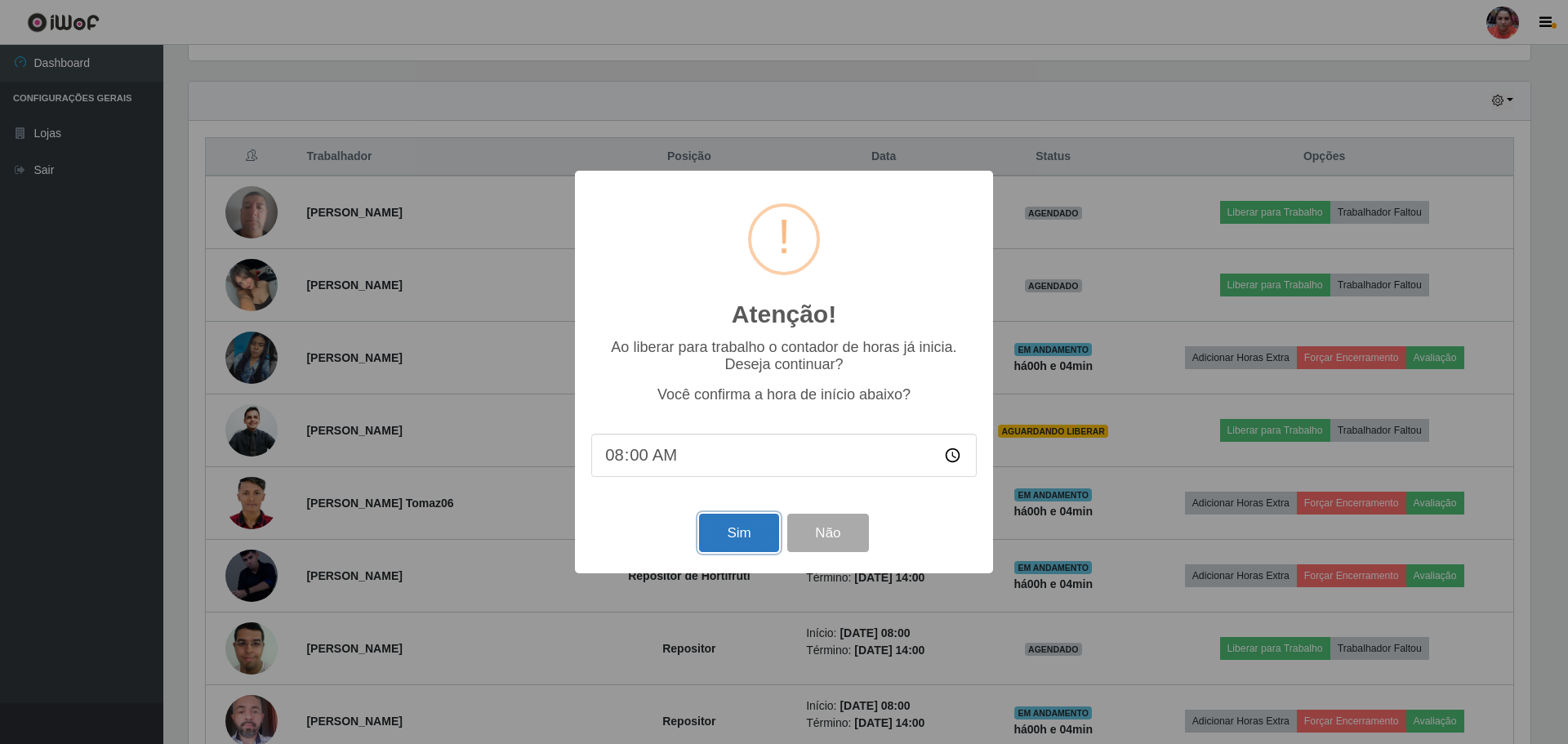
click at [743, 530] on button "Sim" at bounding box center [738, 533] width 79 height 39
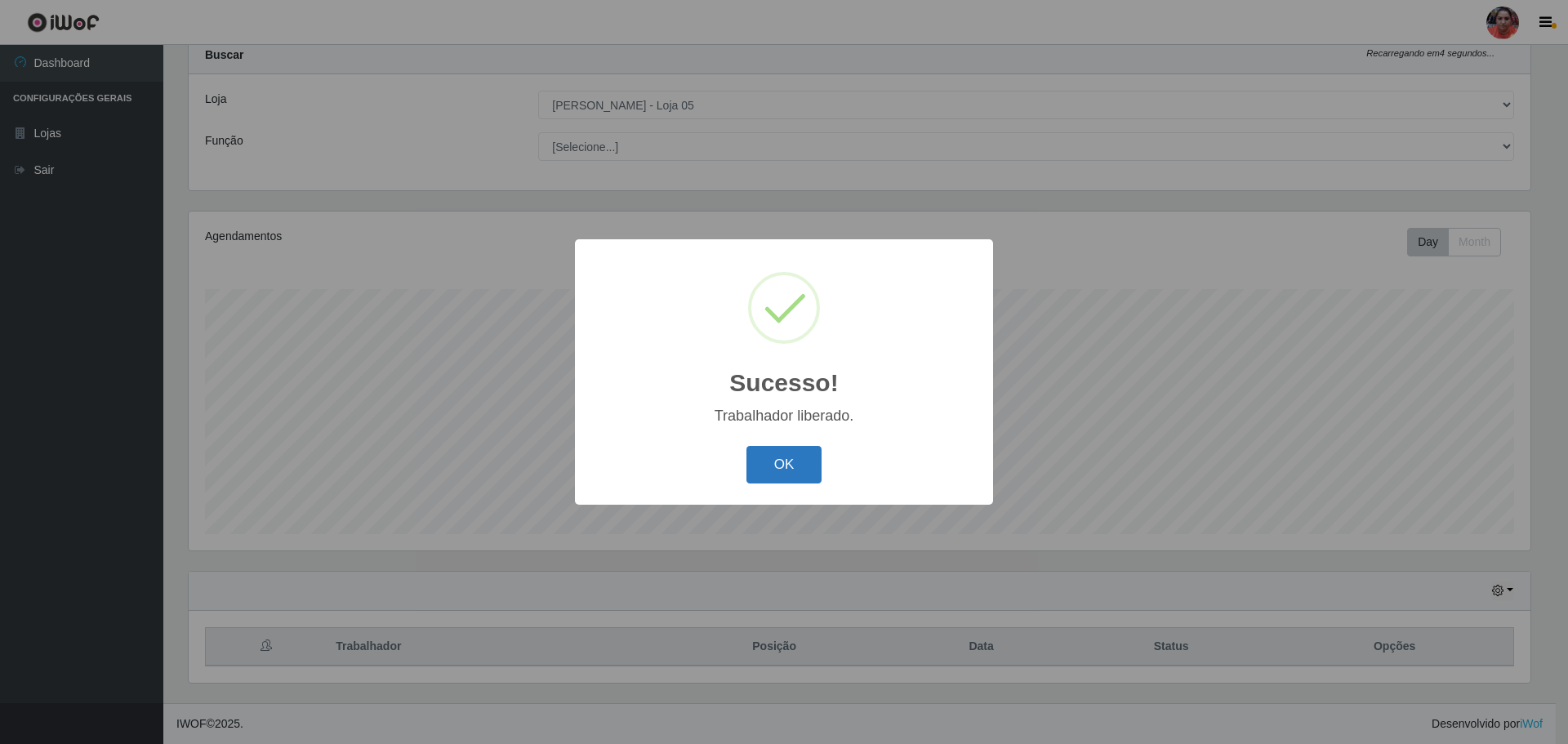
click at [786, 458] on button "OK" at bounding box center [784, 465] width 76 height 39
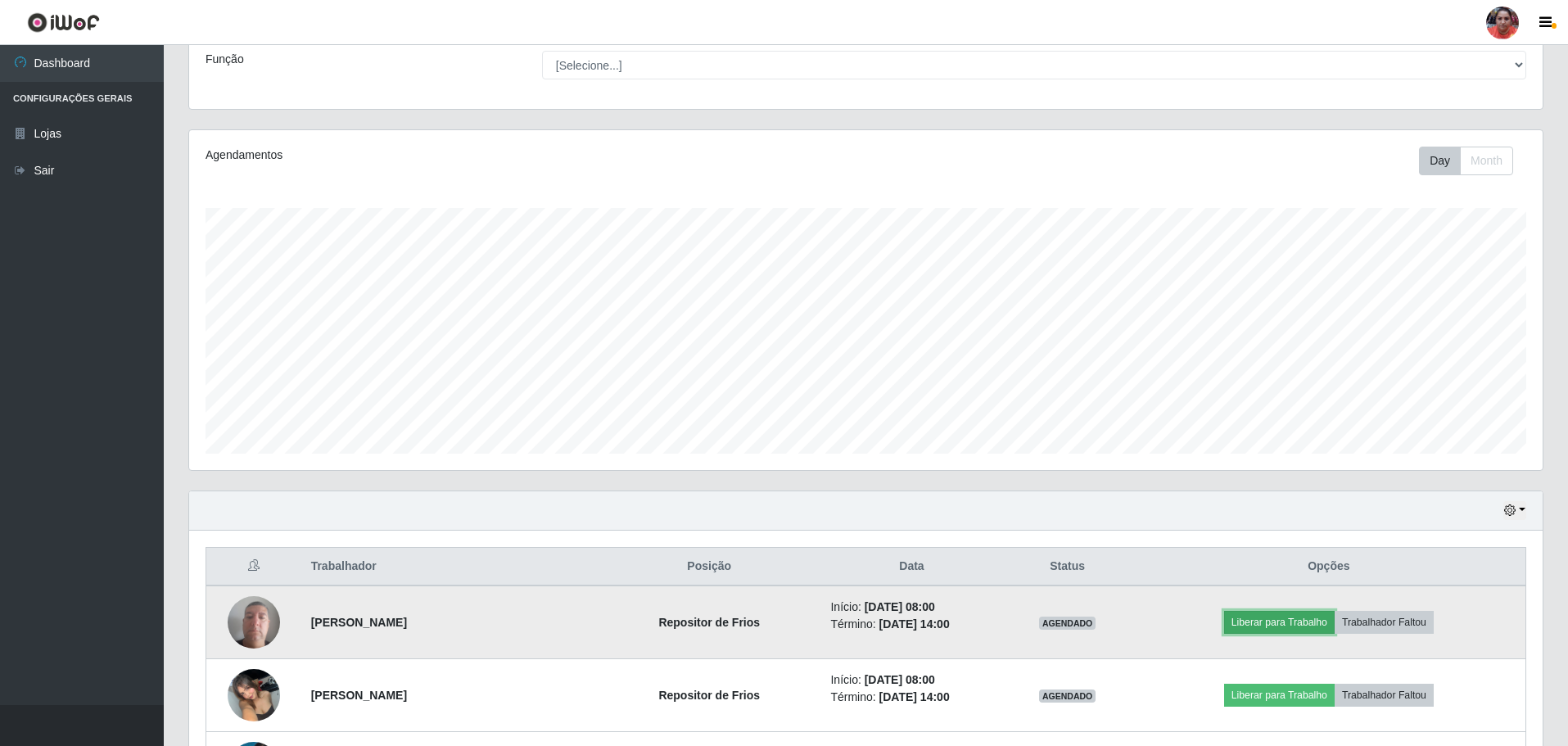
click at [1299, 621] on button "Liberar para Trabalho" at bounding box center [1279, 622] width 110 height 23
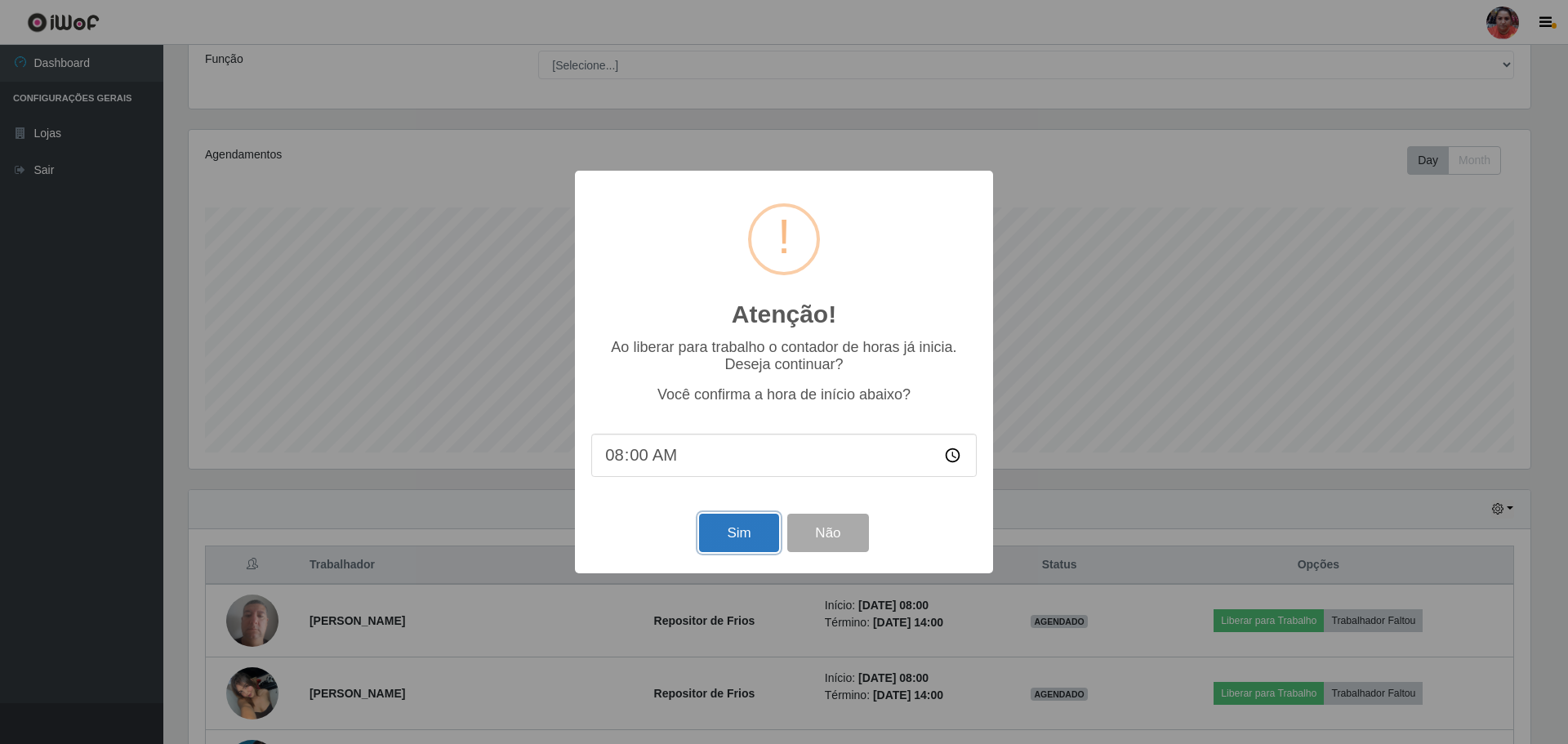
click at [744, 541] on button "Sim" at bounding box center [738, 533] width 79 height 39
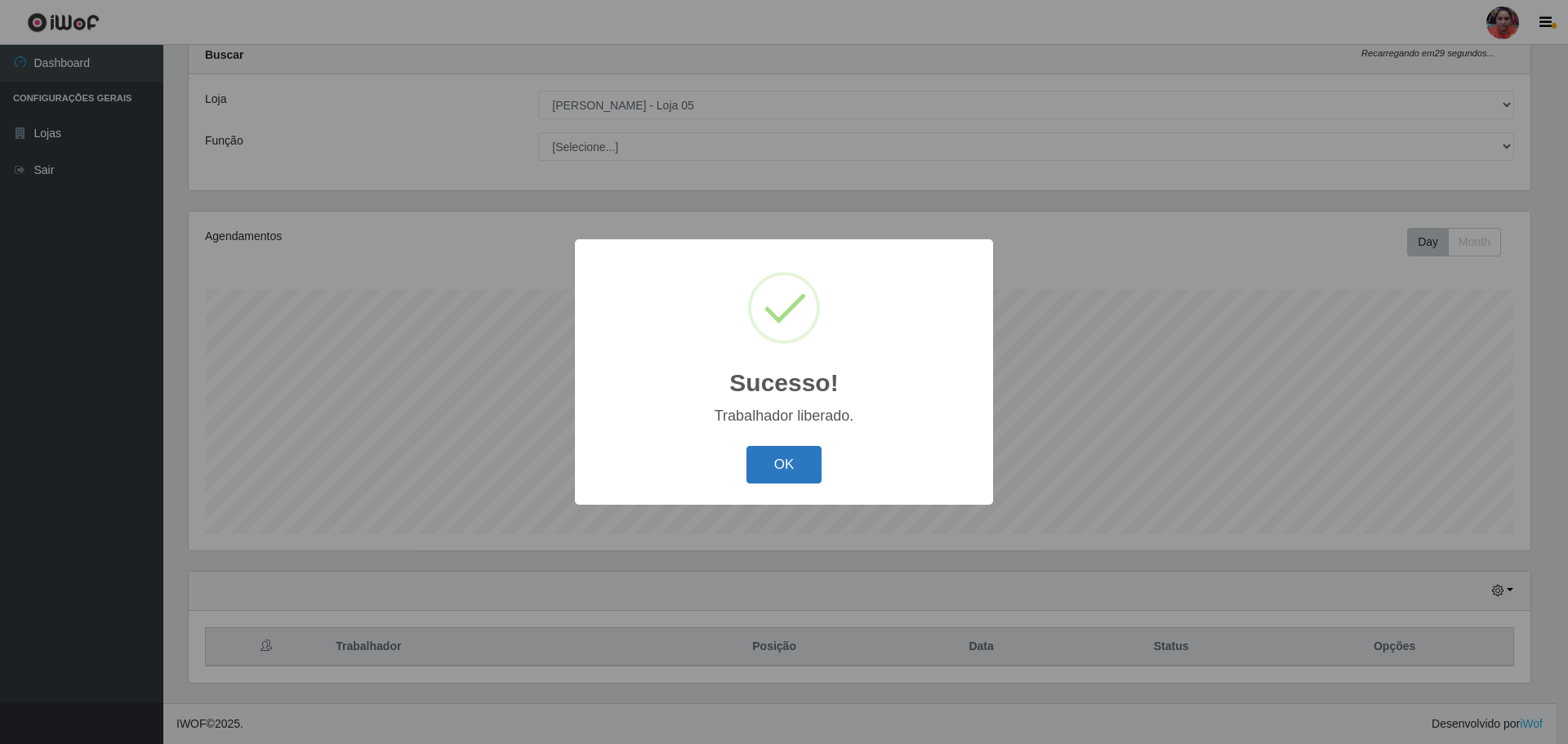
click at [759, 475] on button "OK" at bounding box center [784, 465] width 76 height 39
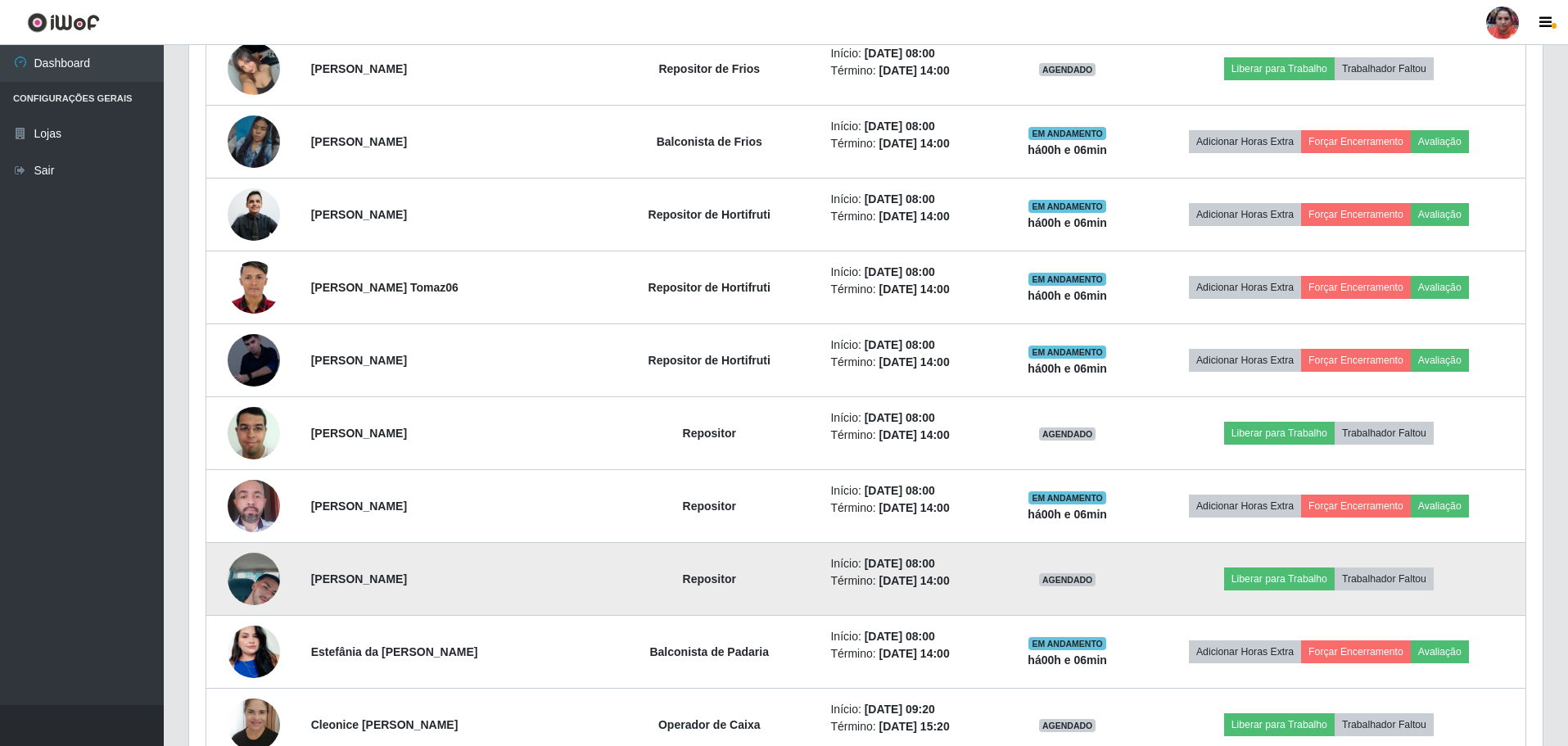
scroll to position [787, 0]
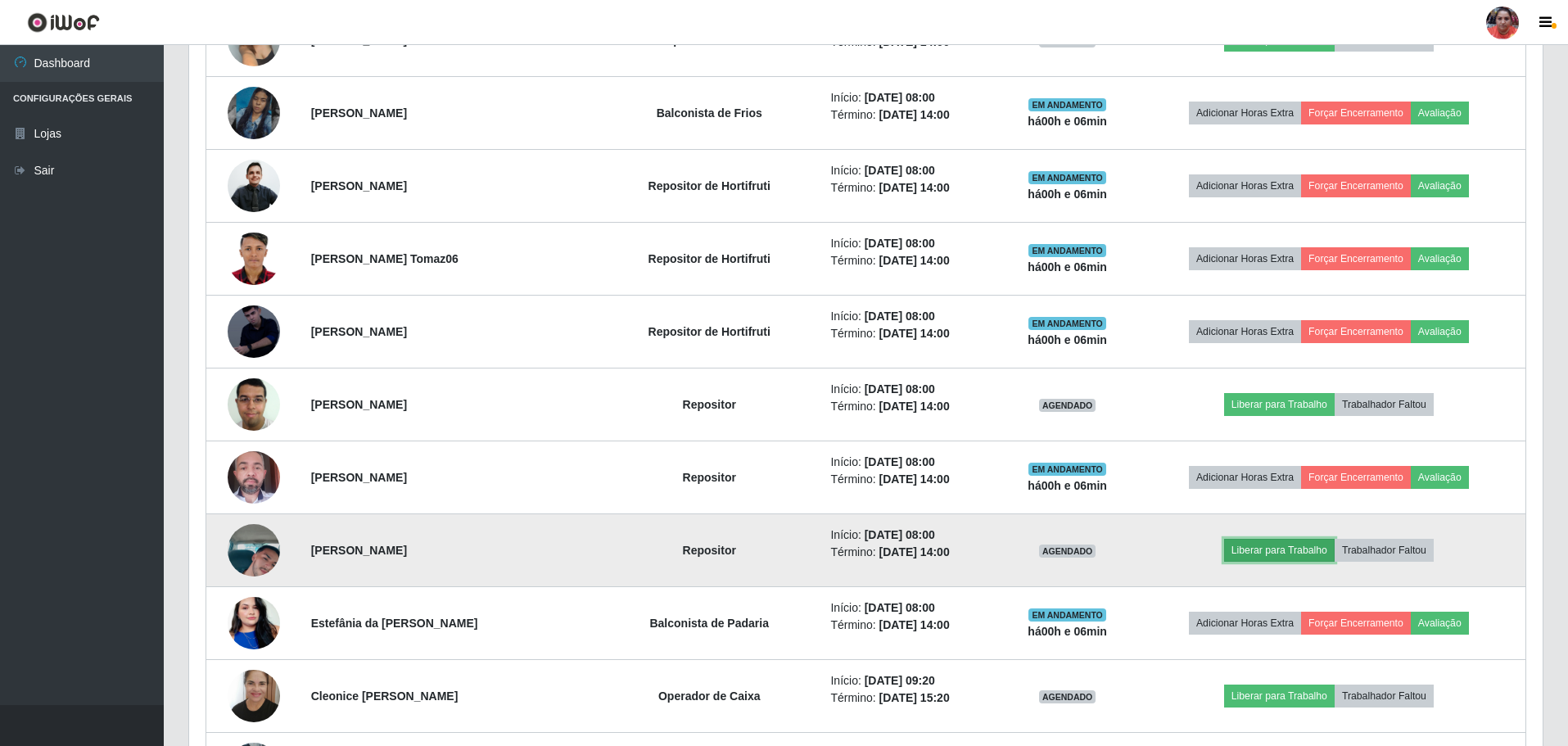
click at [1300, 551] on button "Liberar para Trabalho" at bounding box center [1279, 550] width 110 height 23
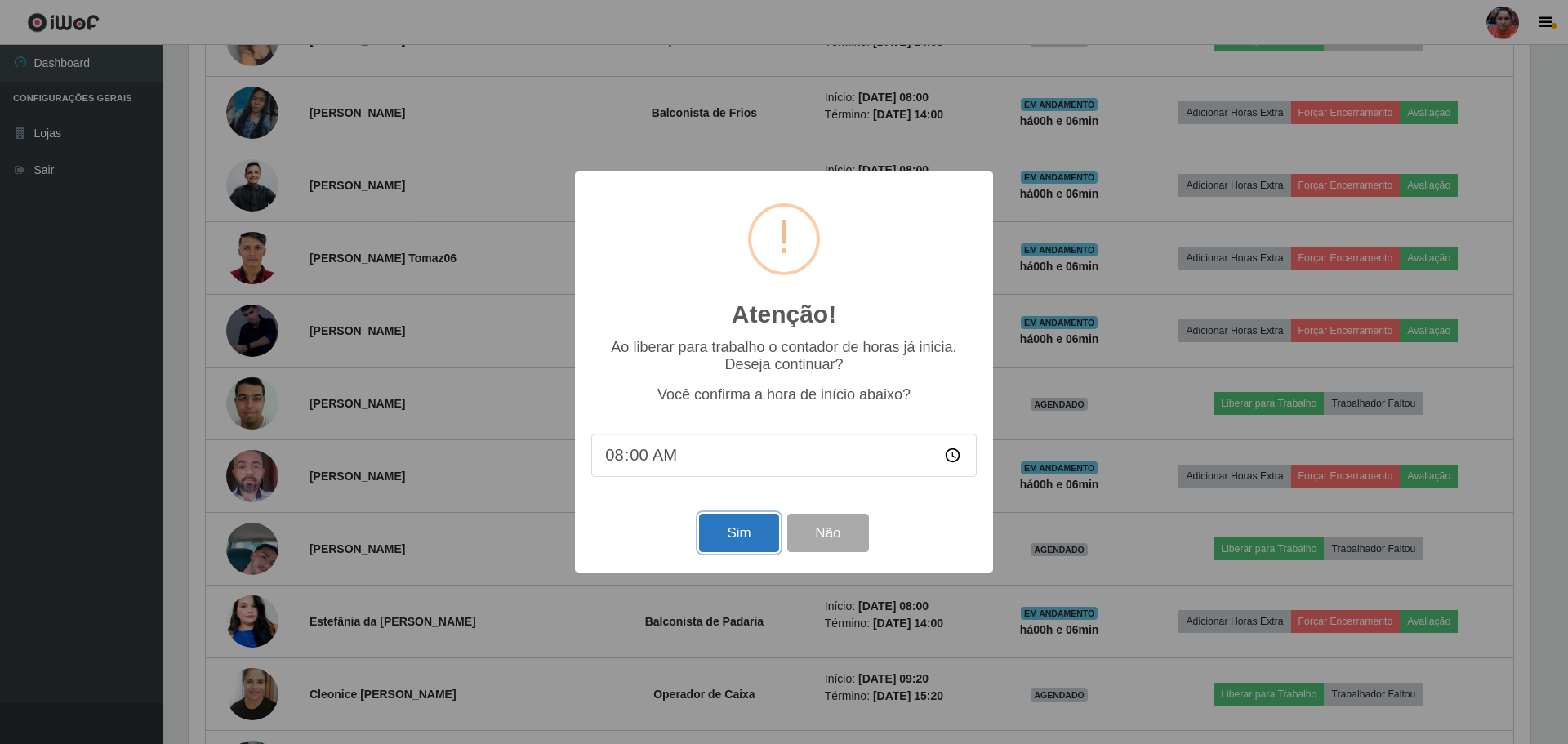
click at [735, 538] on button "Sim" at bounding box center [738, 533] width 79 height 39
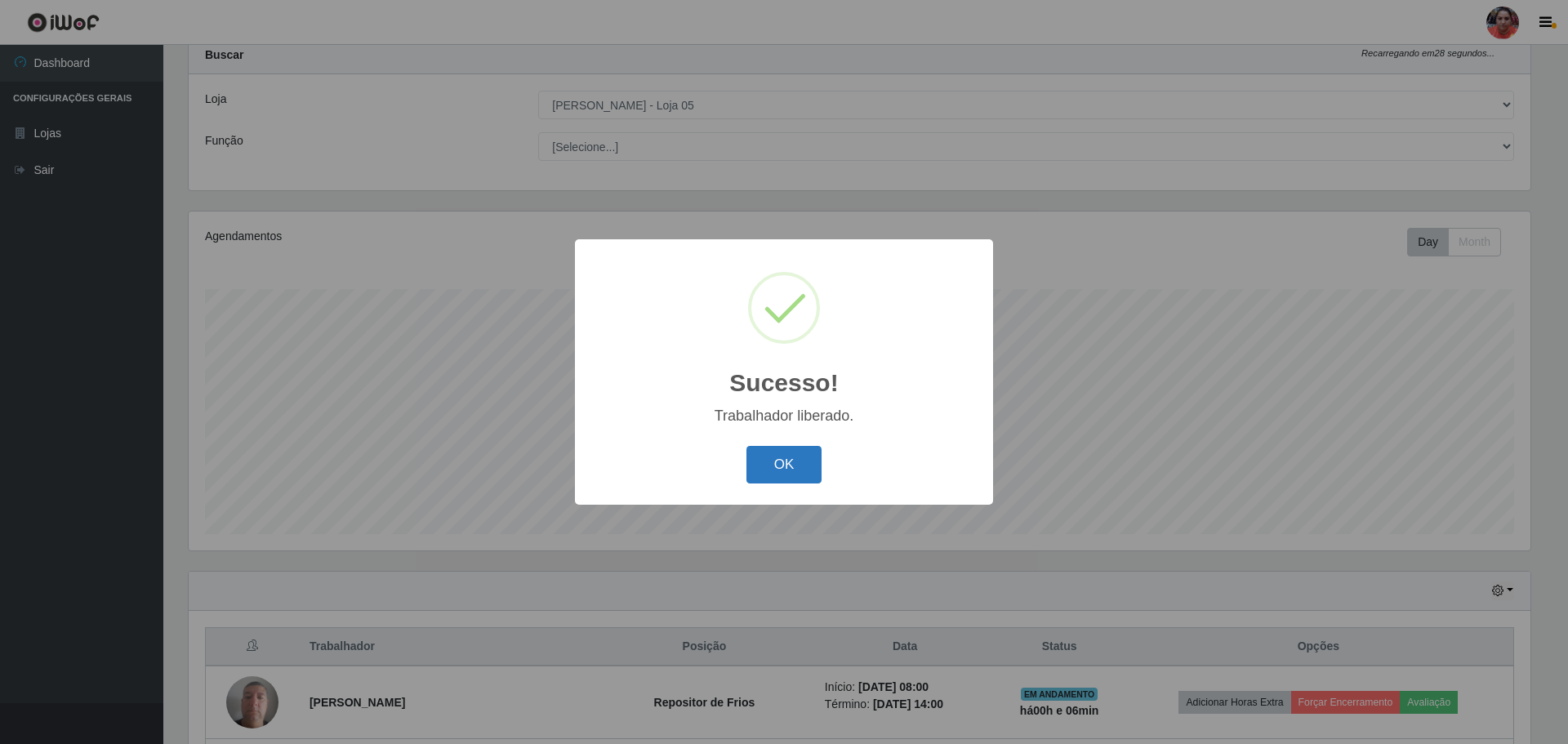
click at [784, 466] on button "OK" at bounding box center [784, 465] width 76 height 39
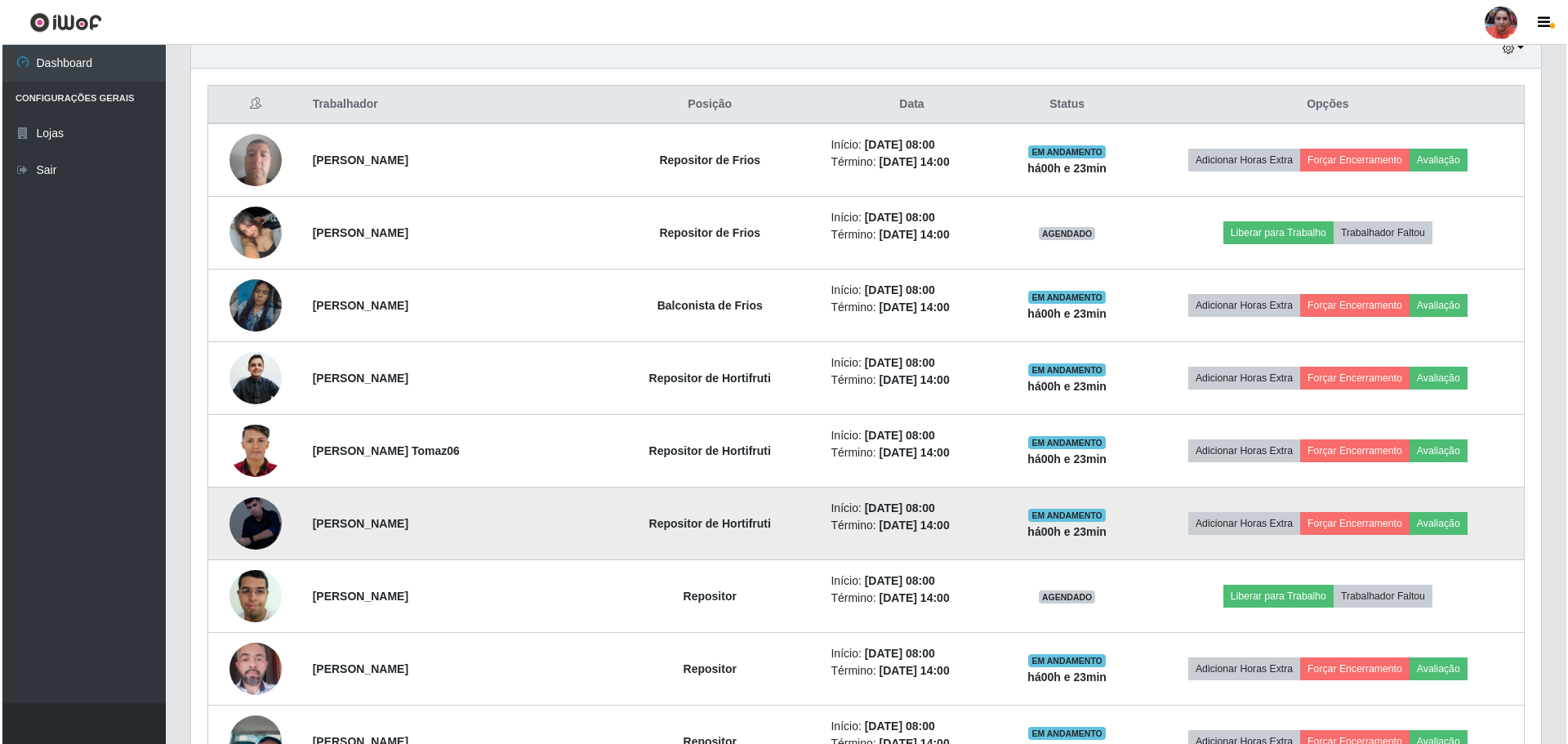
scroll to position [622, 0]
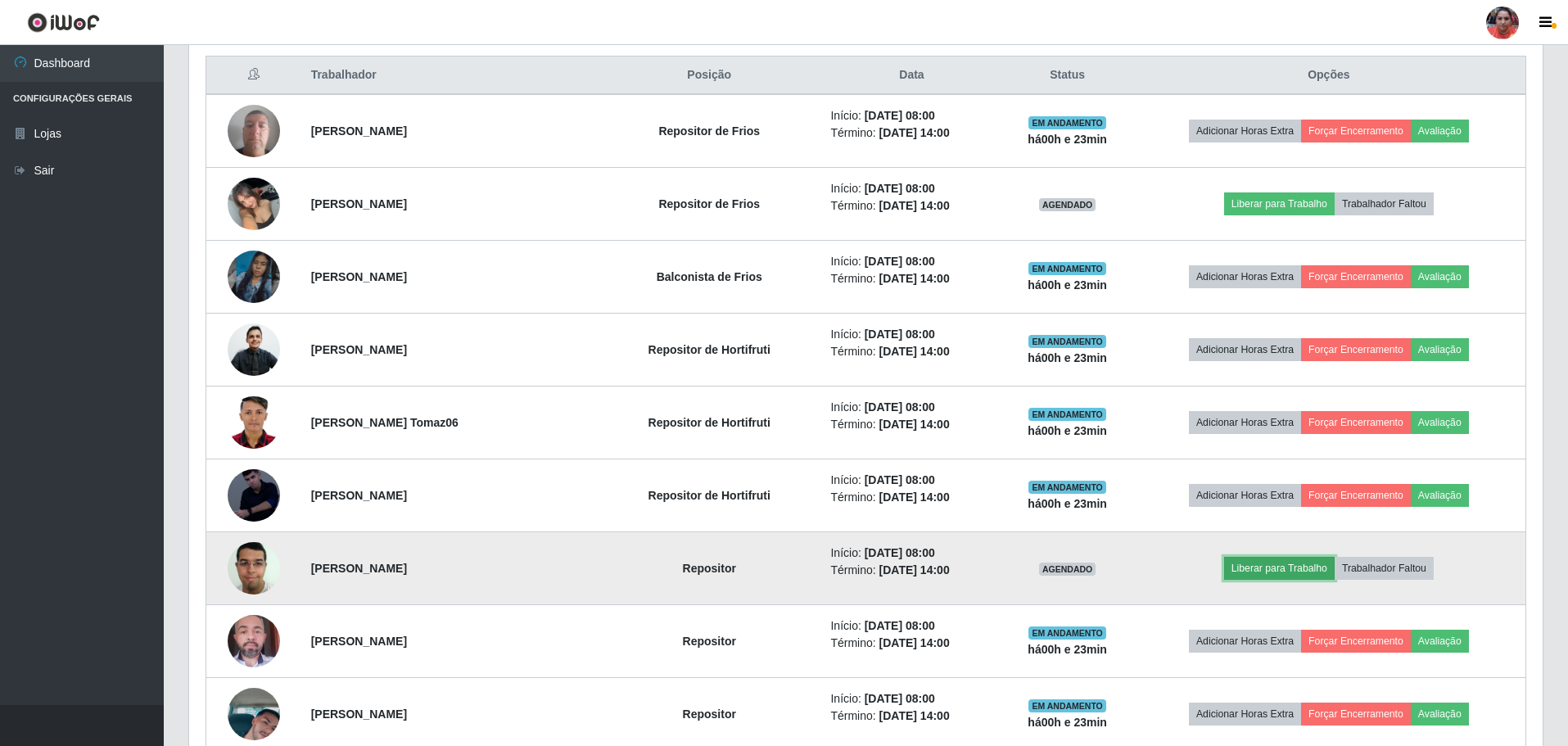
click at [1303, 568] on button "Liberar para Trabalho" at bounding box center [1279, 568] width 110 height 23
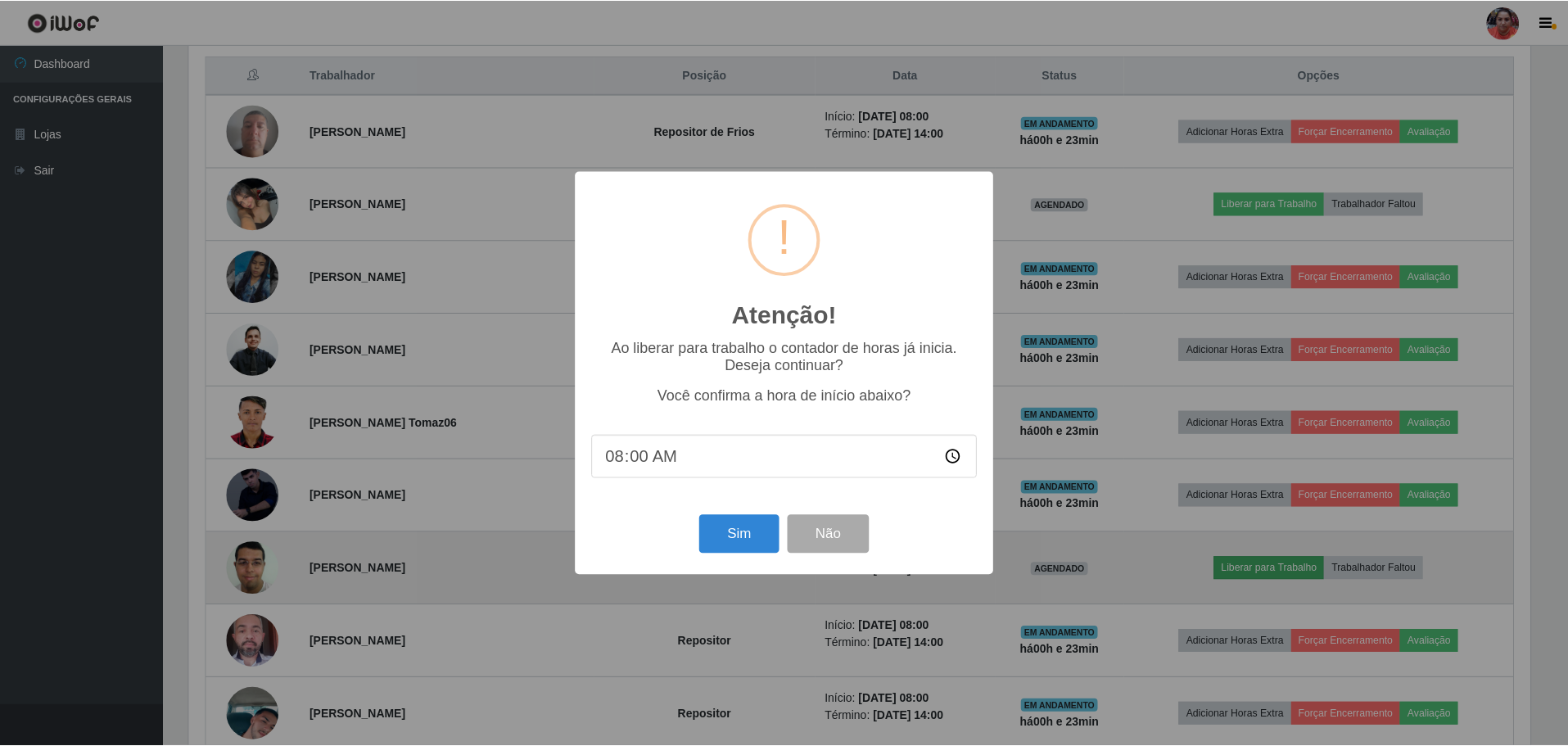
scroll to position [340, 1345]
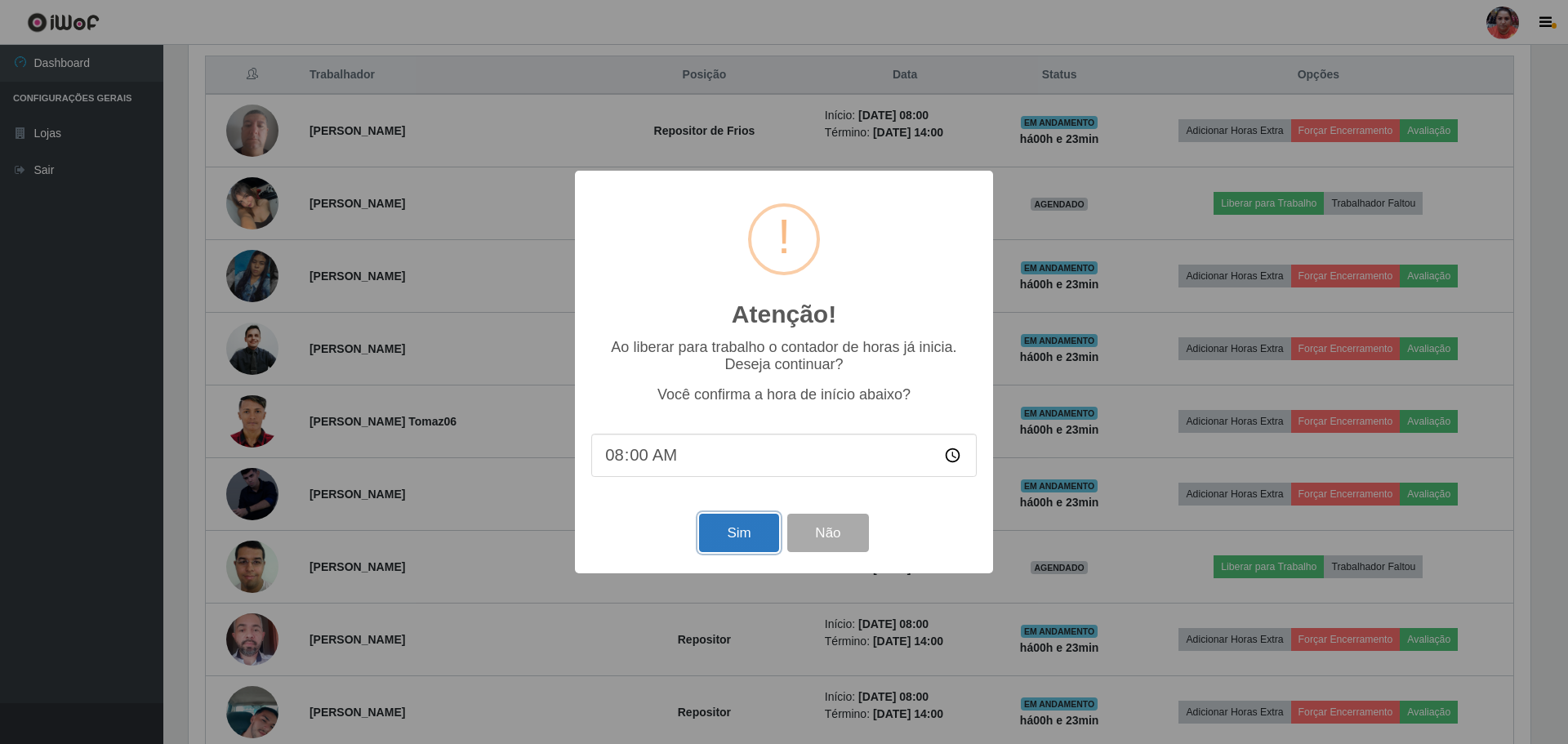
click at [728, 533] on button "Sim" at bounding box center [738, 533] width 79 height 39
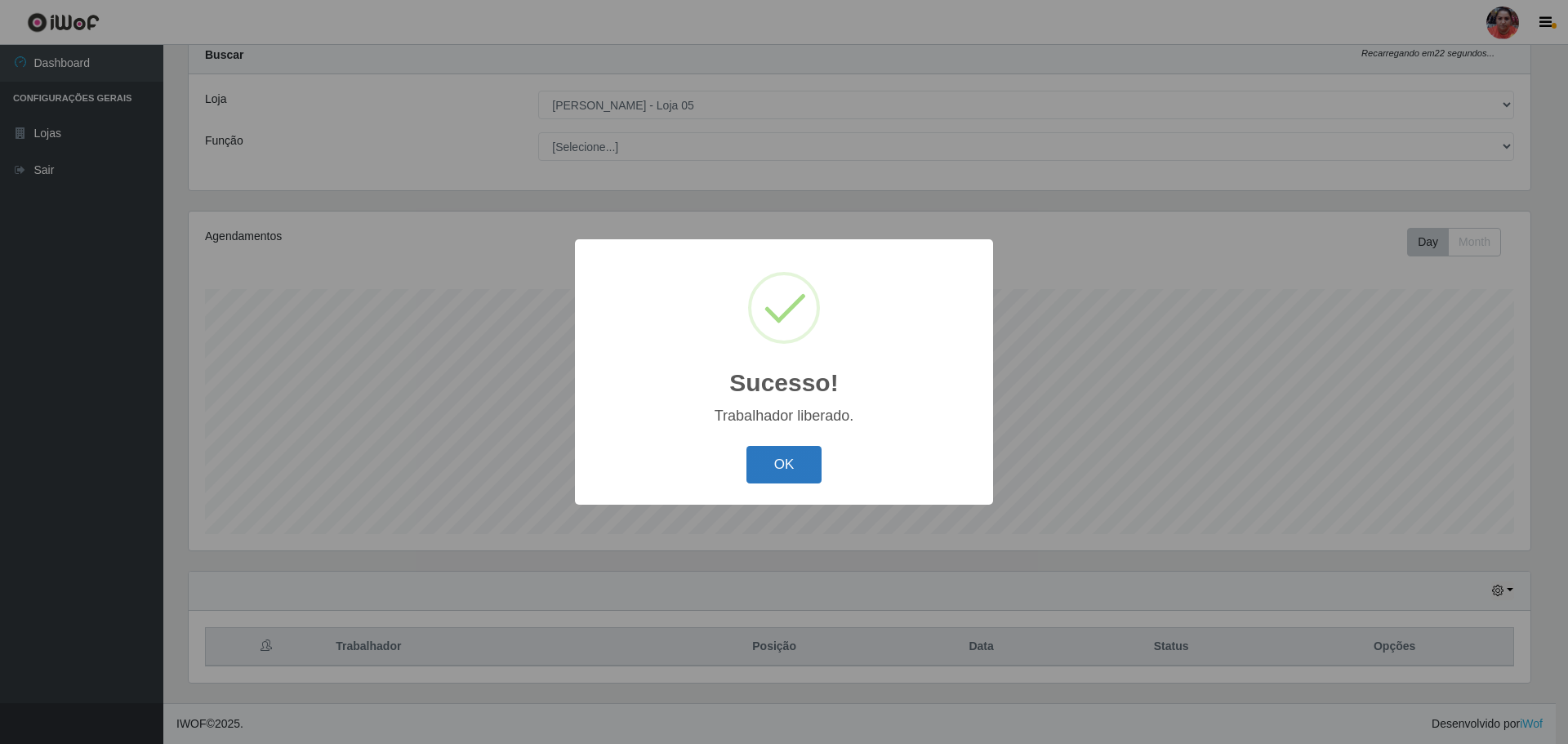
click at [793, 461] on button "OK" at bounding box center [784, 465] width 76 height 39
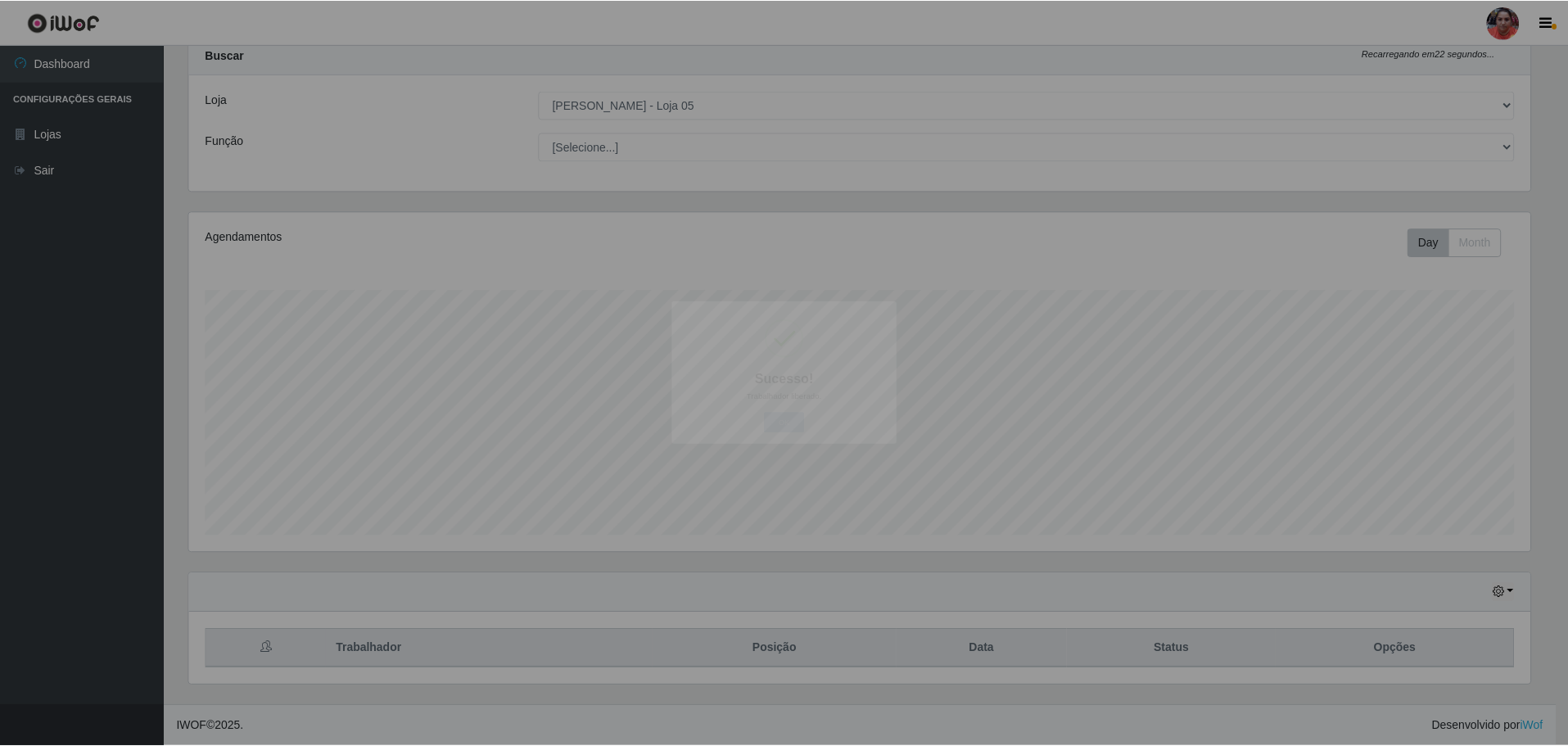
scroll to position [340, 1354]
